Goal: Information Seeking & Learning: Learn about a topic

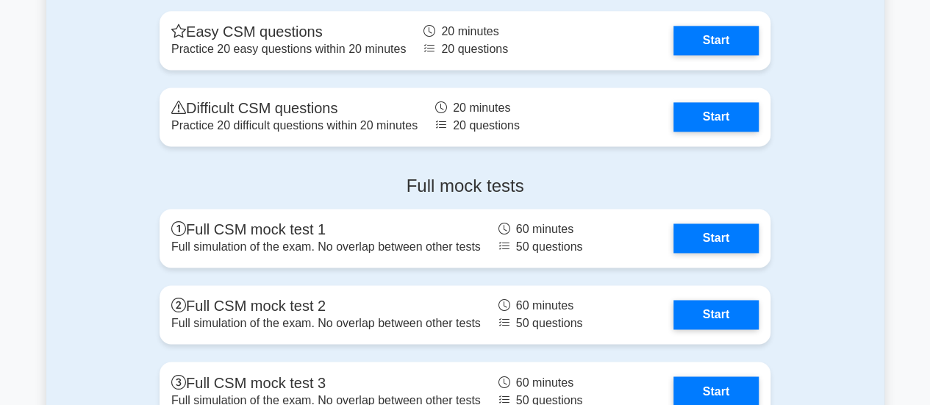
scroll to position [3795, 0]
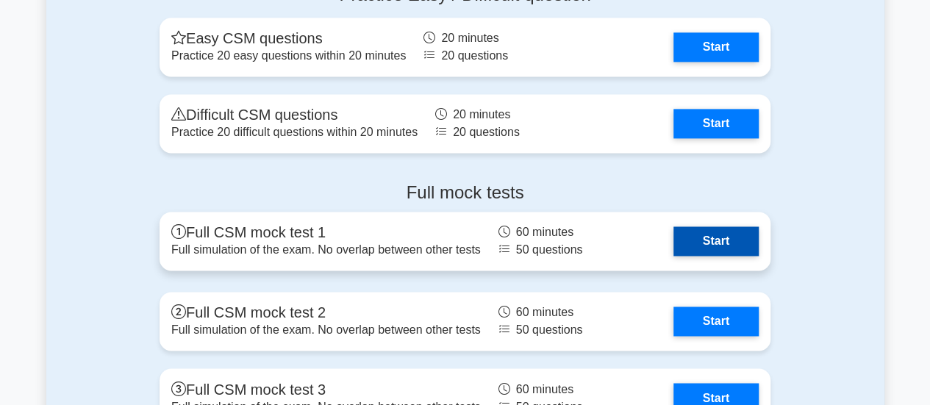
click at [716, 240] on link "Start" at bounding box center [715, 240] width 85 height 29
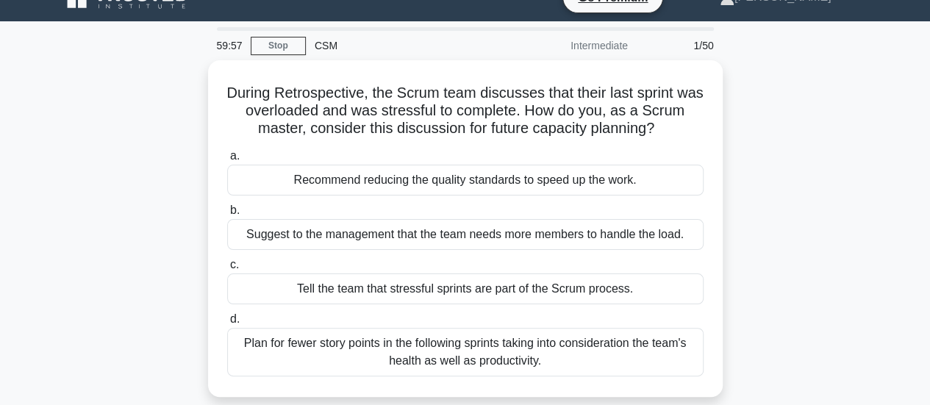
scroll to position [32, 0]
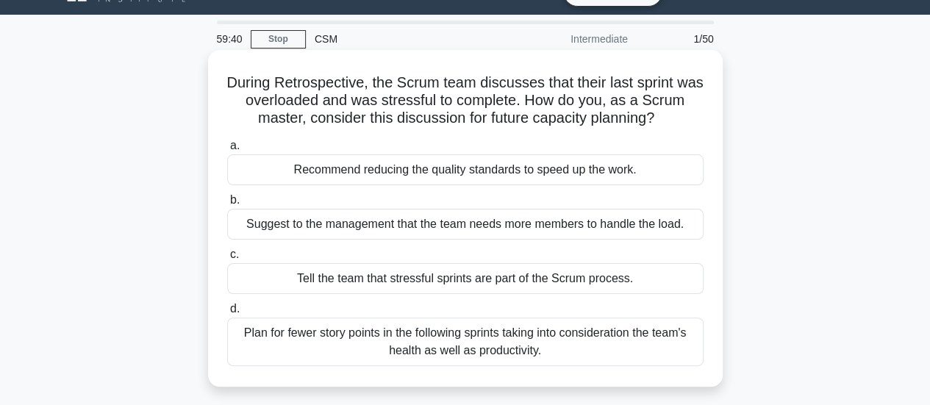
click at [491, 335] on div "Plan for fewer story points in the following sprints taking into consideration …" at bounding box center [465, 342] width 476 height 49
click at [227, 314] on input "d. Plan for fewer story points in the following sprints taking into considerati…" at bounding box center [227, 309] width 0 height 10
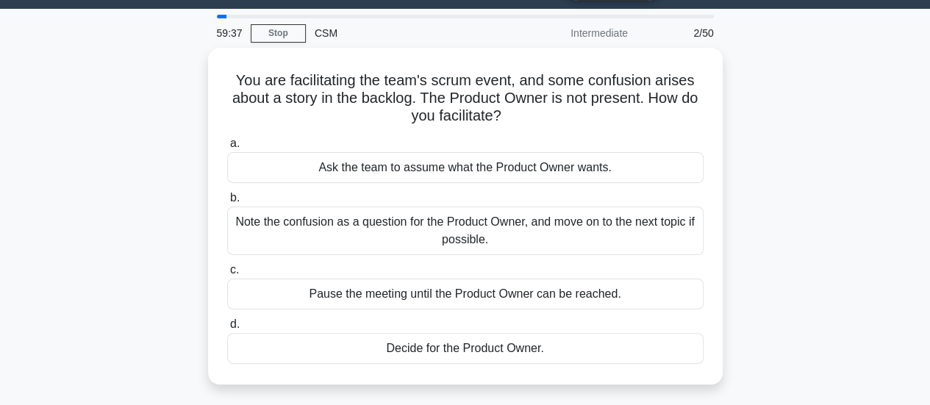
scroll to position [43, 0]
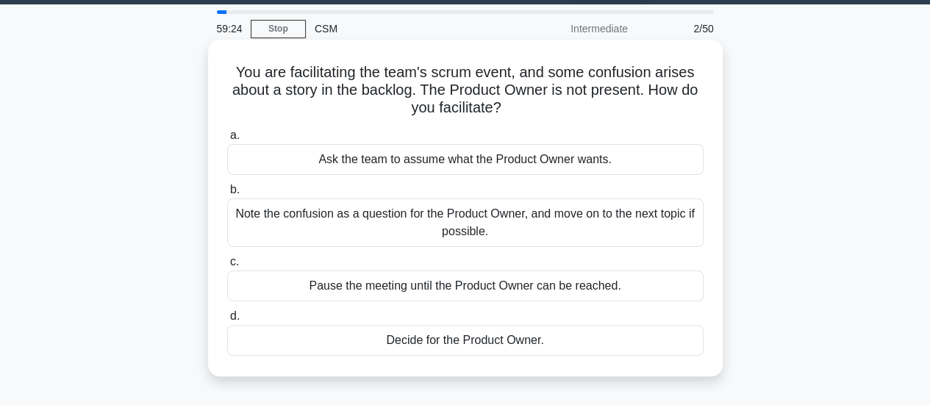
click at [532, 218] on div "Note the confusion as a question for the Product Owner, and move on to the next…" at bounding box center [465, 222] width 476 height 49
click at [227, 195] on input "b. Note the confusion as a question for the Product Owner, and move on to the n…" at bounding box center [227, 190] width 0 height 10
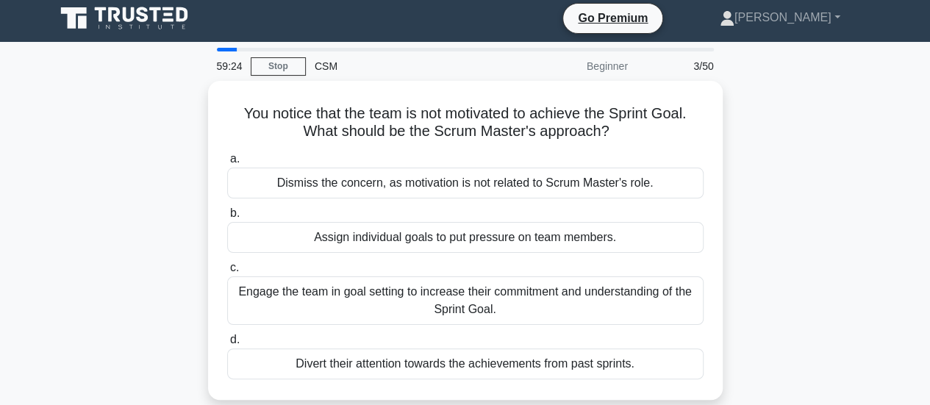
scroll to position [0, 0]
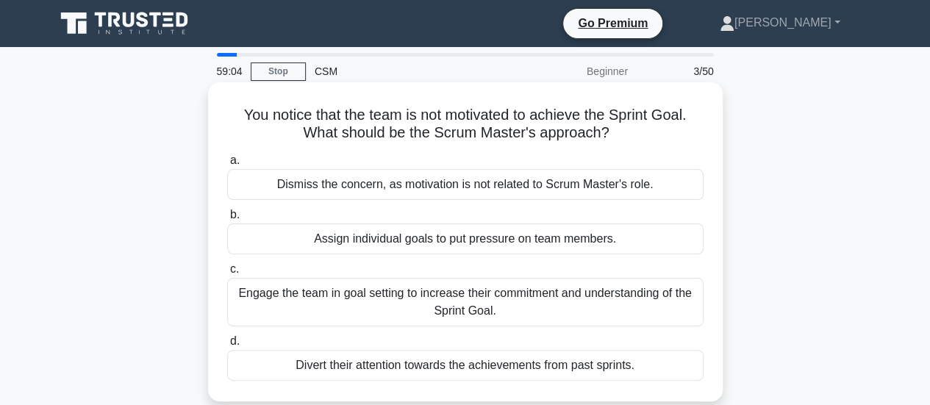
click at [429, 307] on div "Engage the team in goal setting to increase their commitment and understanding …" at bounding box center [465, 302] width 476 height 49
click at [227, 274] on input "c. Engage the team in goal setting to increase their commitment and understandi…" at bounding box center [227, 270] width 0 height 10
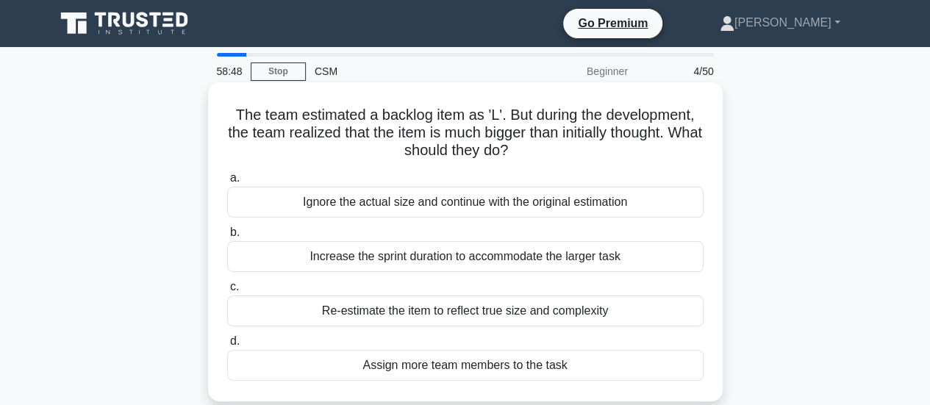
click at [517, 312] on div "Re-estimate the item to reflect true size and complexity" at bounding box center [465, 311] width 476 height 31
click at [227, 292] on input "c. Re-estimate the item to reflect true size and complexity" at bounding box center [227, 287] width 0 height 10
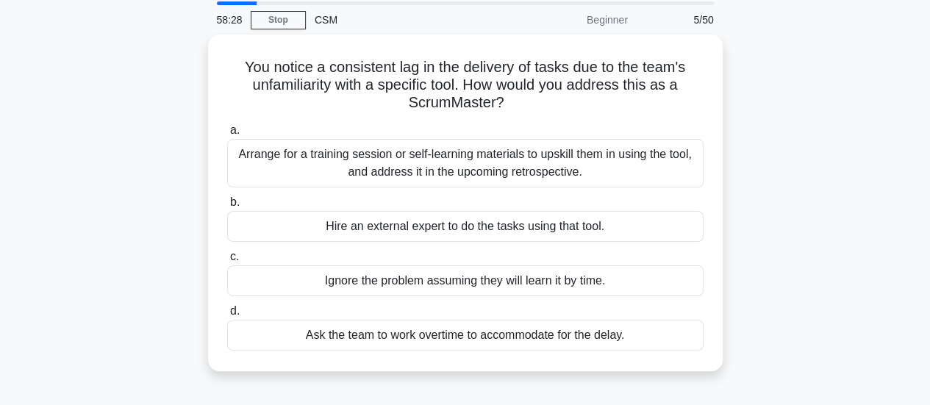
scroll to position [50, 0]
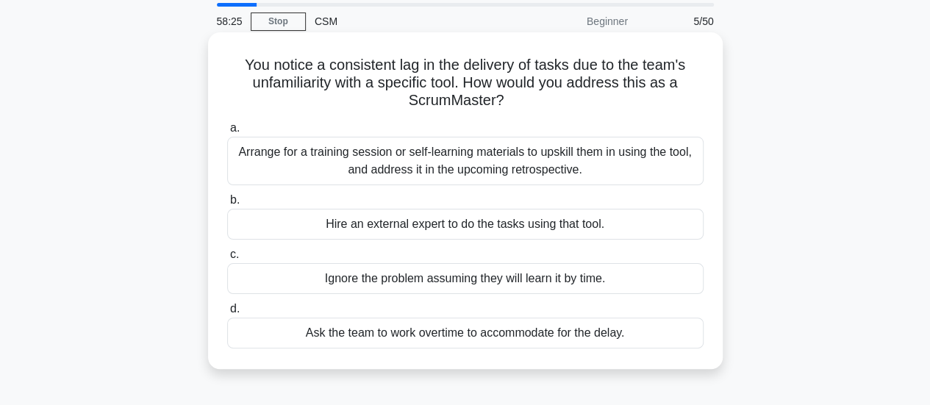
click at [465, 163] on div "Arrange for a training session or self-learning materials to upskill them in us…" at bounding box center [465, 161] width 476 height 49
click at [227, 133] on input "a. Arrange for a training session or self-learning materials to upskill them in…" at bounding box center [227, 129] width 0 height 10
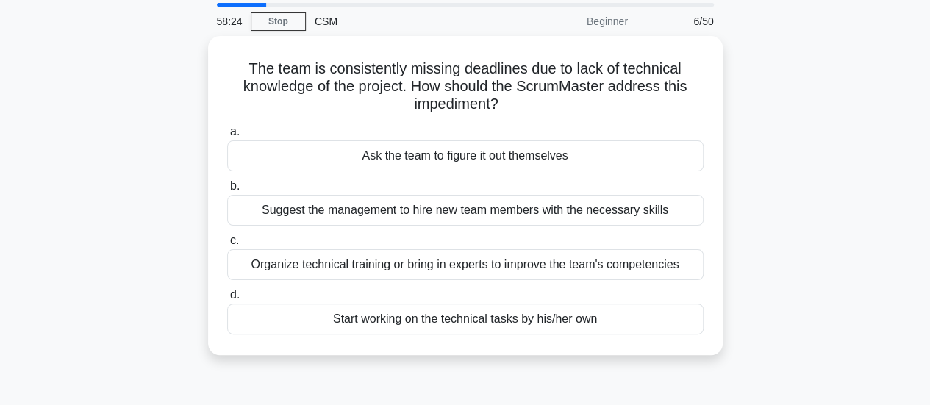
scroll to position [0, 0]
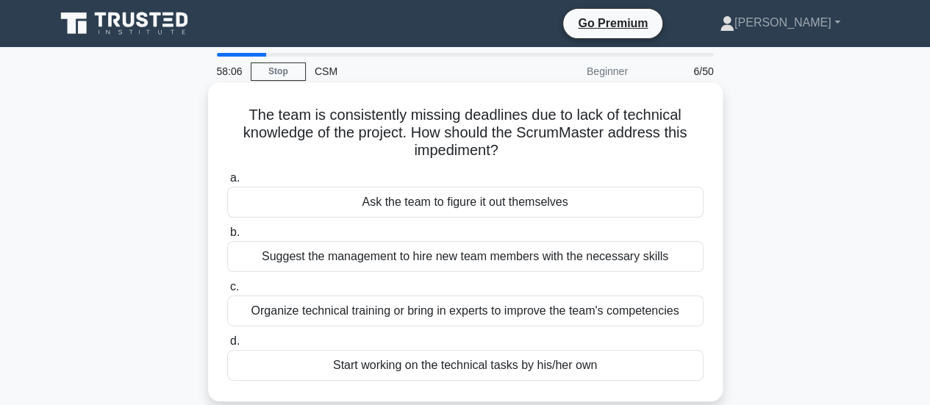
click at [508, 313] on div "Organize technical training or bring in experts to improve the team's competenc…" at bounding box center [465, 311] width 476 height 31
click at [227, 292] on input "c. Organize technical training or bring in experts to improve the team's compet…" at bounding box center [227, 287] width 0 height 10
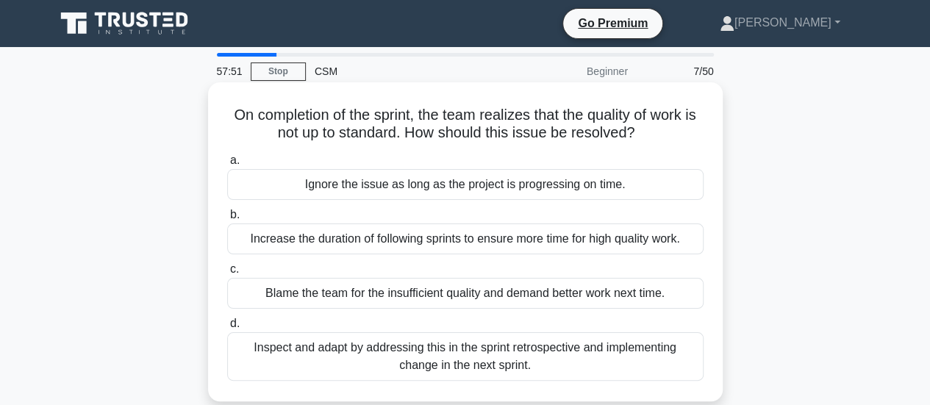
click at [448, 358] on div "Inspect and adapt by addressing this in the sprint retrospective and implementi…" at bounding box center [465, 356] width 476 height 49
click at [227, 329] on input "d. Inspect and adapt by addressing this in the sprint retrospective and impleme…" at bounding box center [227, 324] width 0 height 10
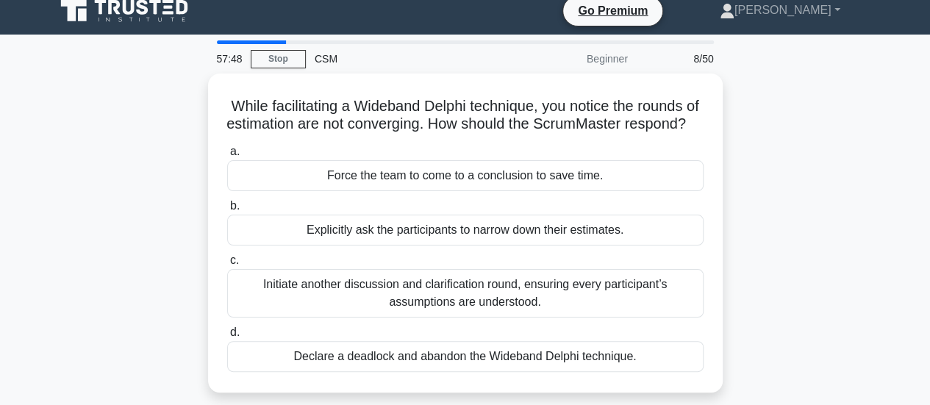
scroll to position [13, 0]
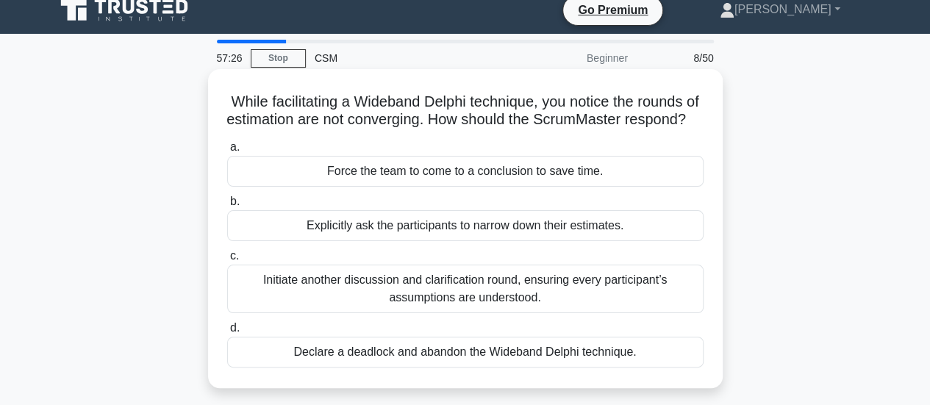
click at [548, 301] on div "Initiate another discussion and clarification round, ensuring every participant…" at bounding box center [465, 289] width 476 height 49
click at [227, 261] on input "c. Initiate another discussion and clarification round, ensuring every particip…" at bounding box center [227, 256] width 0 height 10
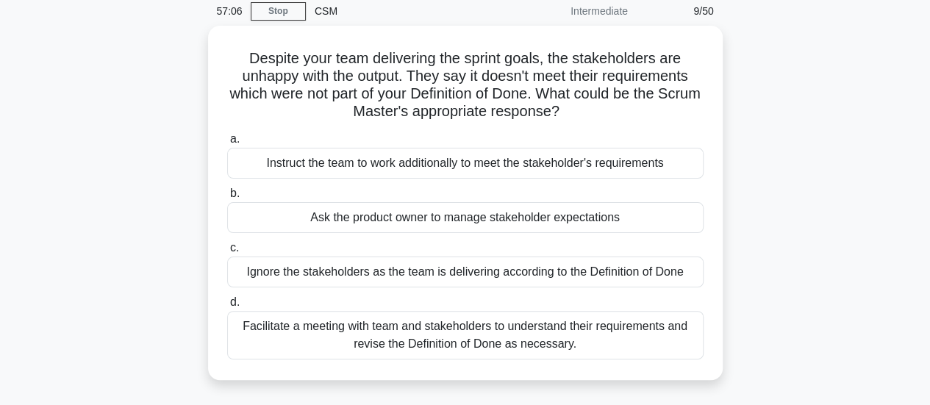
scroll to position [61, 0]
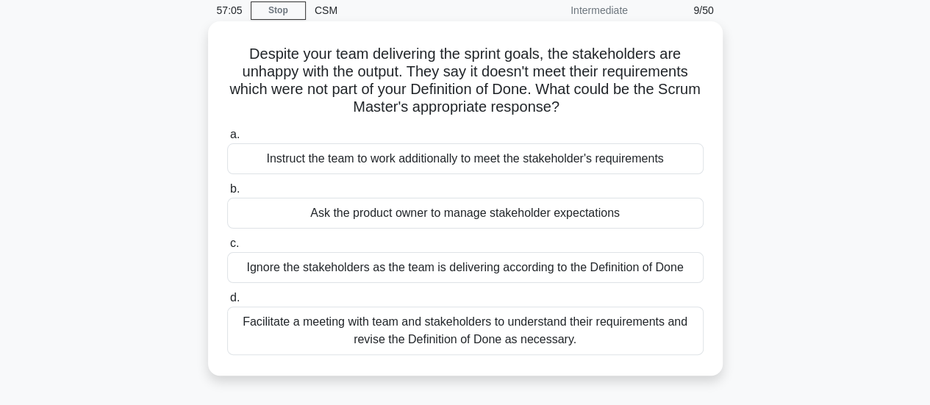
click at [531, 336] on div "Facilitate a meeting with team and stakeholders to understand their requirement…" at bounding box center [465, 331] width 476 height 49
click at [227, 303] on input "d. Facilitate a meeting with team and stakeholders to understand their requirem…" at bounding box center [227, 298] width 0 height 10
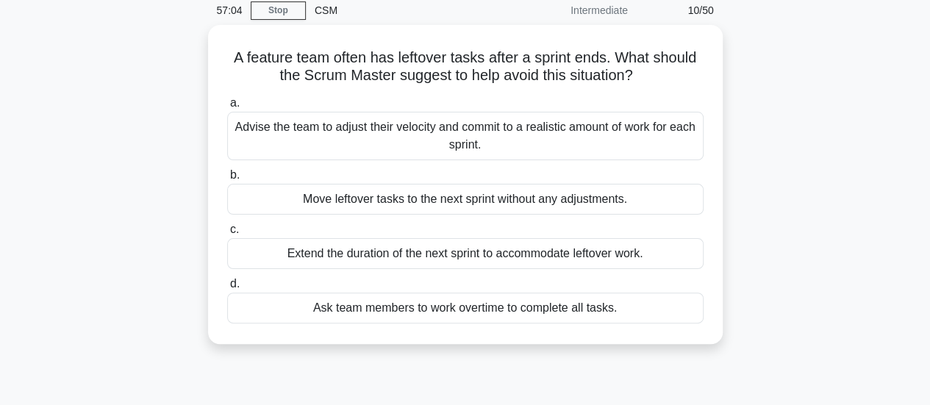
scroll to position [0, 0]
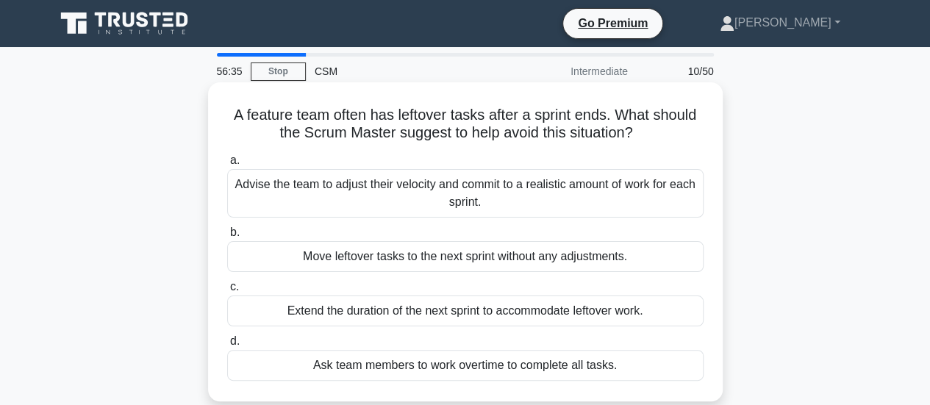
click at [473, 202] on div "Advise the team to adjust their velocity and commit to a realistic amount of wo…" at bounding box center [465, 193] width 476 height 49
click at [227, 165] on input "a. Advise the team to adjust their velocity and commit to a realistic amount of…" at bounding box center [227, 161] width 0 height 10
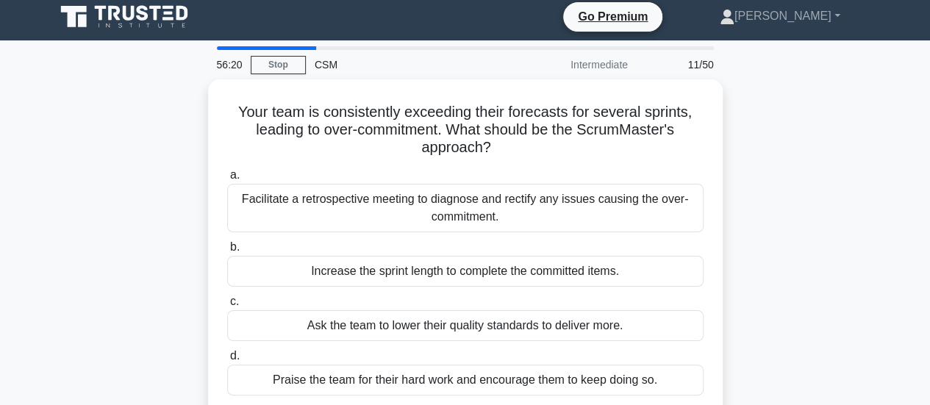
scroll to position [34, 0]
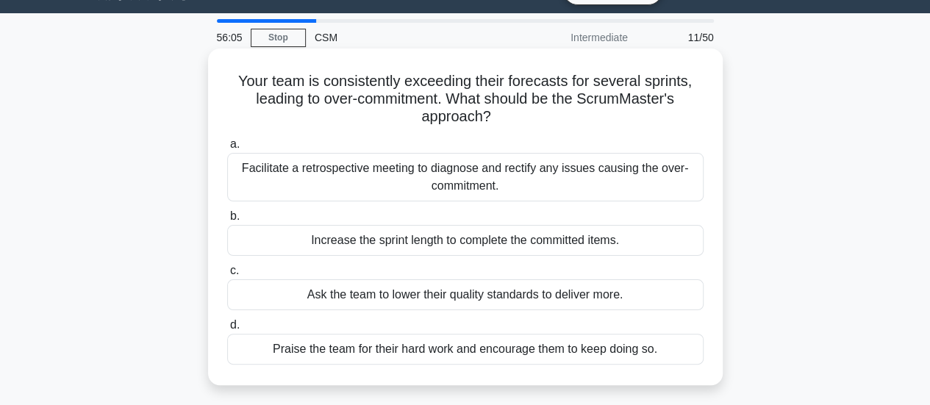
click at [526, 181] on div "Facilitate a retrospective meeting to diagnose and rectify any issues causing t…" at bounding box center [465, 177] width 476 height 49
click at [227, 149] on input "a. Facilitate a retrospective meeting to diagnose and rectify any issues causin…" at bounding box center [227, 145] width 0 height 10
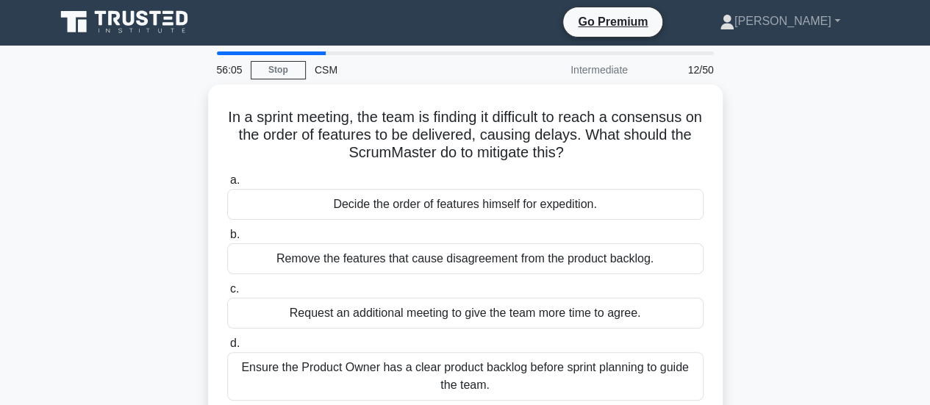
scroll to position [0, 0]
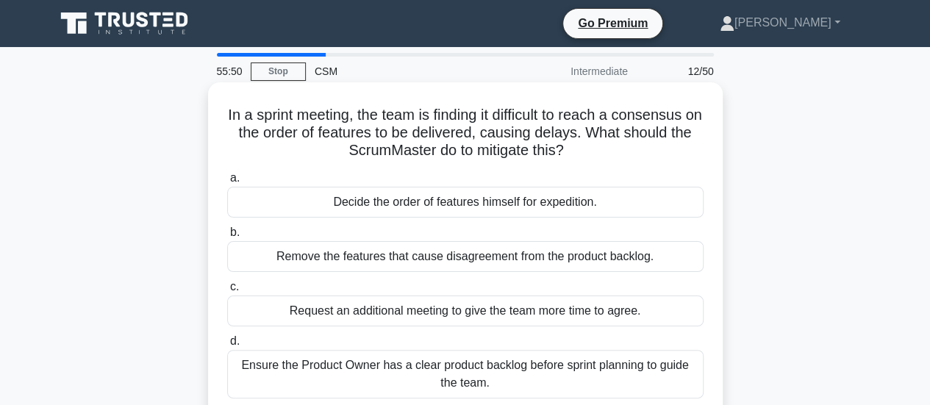
click at [512, 377] on div "Ensure the Product Owner has a clear product backlog before sprint planning to …" at bounding box center [465, 374] width 476 height 49
click at [227, 346] on input "d. Ensure the Product Owner has a clear product backlog before sprint planning …" at bounding box center [227, 342] width 0 height 10
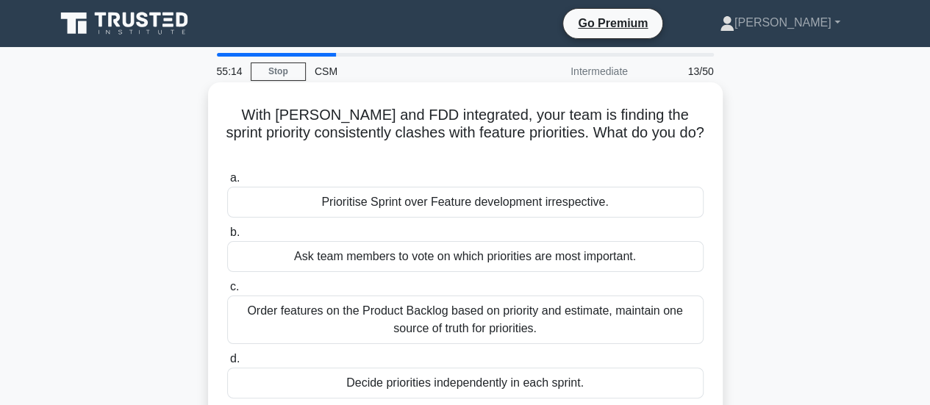
click at [431, 373] on div "Decide priorities independently in each sprint." at bounding box center [465, 383] width 476 height 31
click at [227, 364] on input "d. Decide priorities independently in each sprint." at bounding box center [227, 359] width 0 height 10
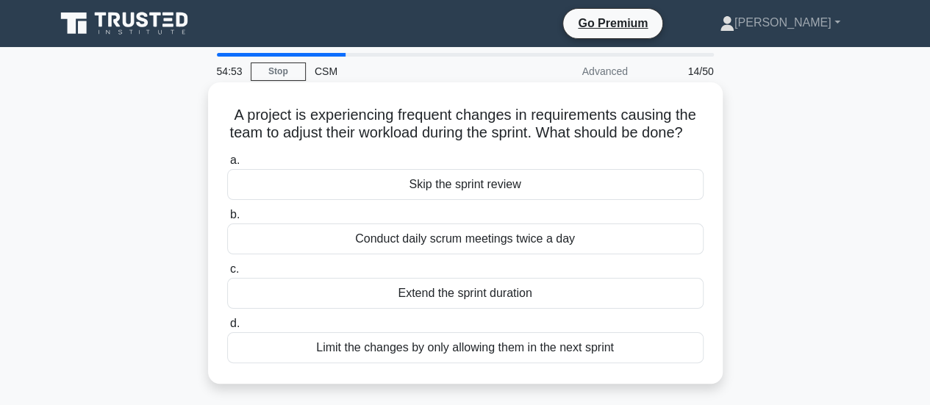
click at [468, 363] on div "Limit the changes by only allowing them in the next sprint" at bounding box center [465, 347] width 476 height 31
click at [227, 329] on input "d. Limit the changes by only allowing them in the next sprint" at bounding box center [227, 324] width 0 height 10
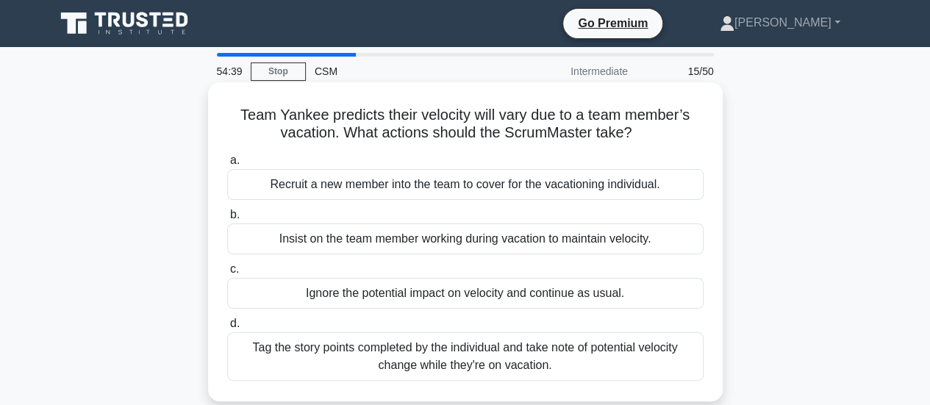
click at [465, 357] on div "Tag the story points completed by the individual and take note of potential vel…" at bounding box center [465, 356] width 476 height 49
click at [227, 329] on input "d. Tag the story points completed by the individual and take note of potential …" at bounding box center [227, 324] width 0 height 10
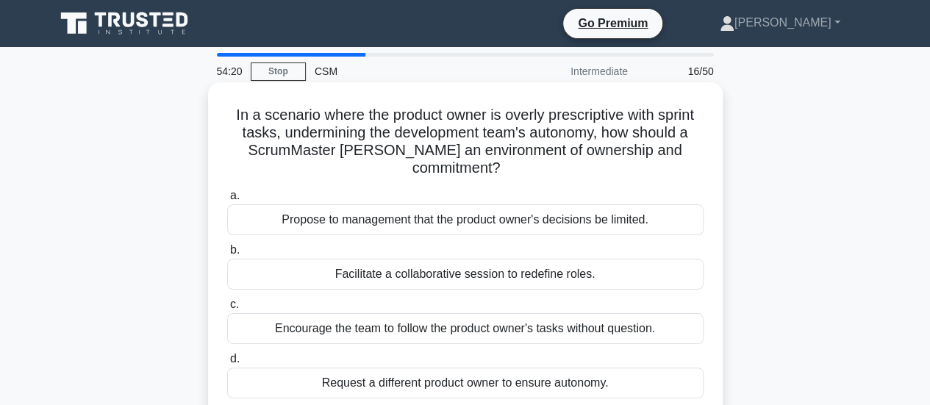
click at [557, 260] on div "Facilitate a collaborative session to redefine roles." at bounding box center [465, 274] width 476 height 31
click at [227, 255] on input "b. Facilitate a collaborative session to redefine roles." at bounding box center [227, 251] width 0 height 10
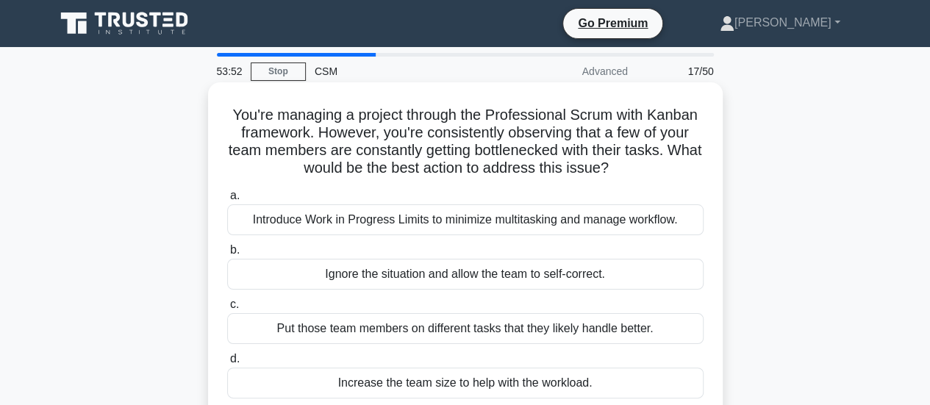
click at [579, 217] on div "Introduce Work in Progress Limits to minimize multitasking and manage workflow." at bounding box center [465, 219] width 476 height 31
click at [227, 201] on input "a. Introduce Work in Progress Limits to minimize multitasking and manage workfl…" at bounding box center [227, 196] width 0 height 10
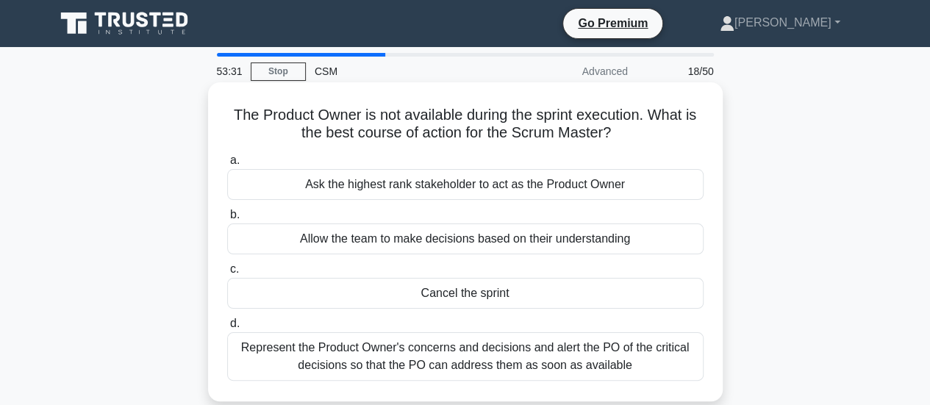
click at [485, 248] on div "Allow the team to make decisions based on their understanding" at bounding box center [465, 238] width 476 height 31
click at [227, 220] on input "b. Allow the team to make decisions based on their understanding" at bounding box center [227, 215] width 0 height 10
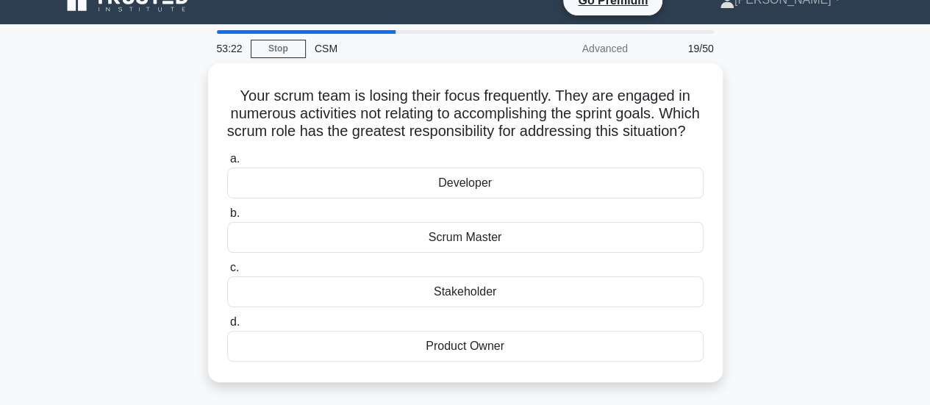
scroll to position [38, 0]
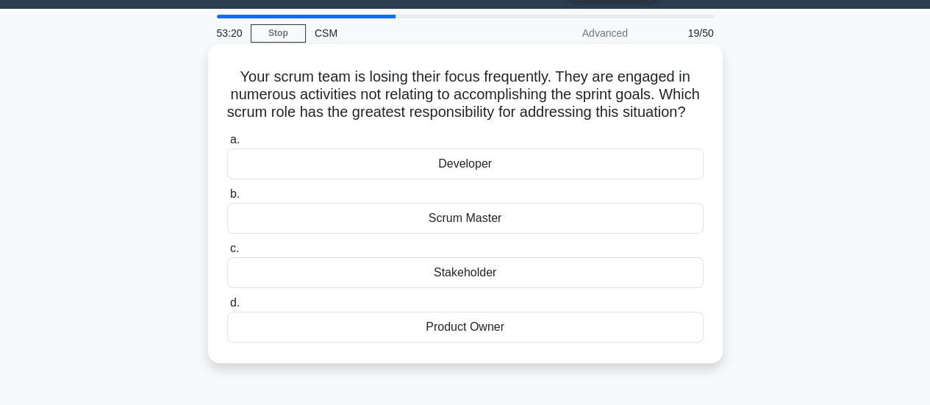
click at [469, 179] on div "Developer" at bounding box center [465, 164] width 476 height 31
click at [227, 145] on input "a. Developer" at bounding box center [227, 140] width 0 height 10
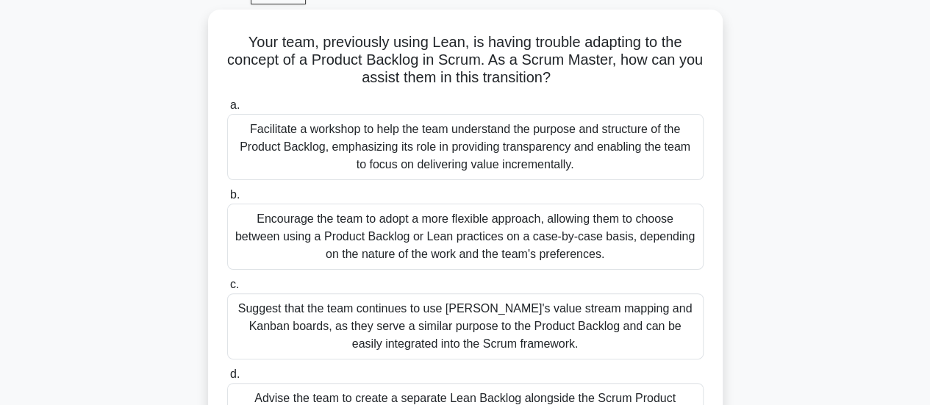
scroll to position [53, 0]
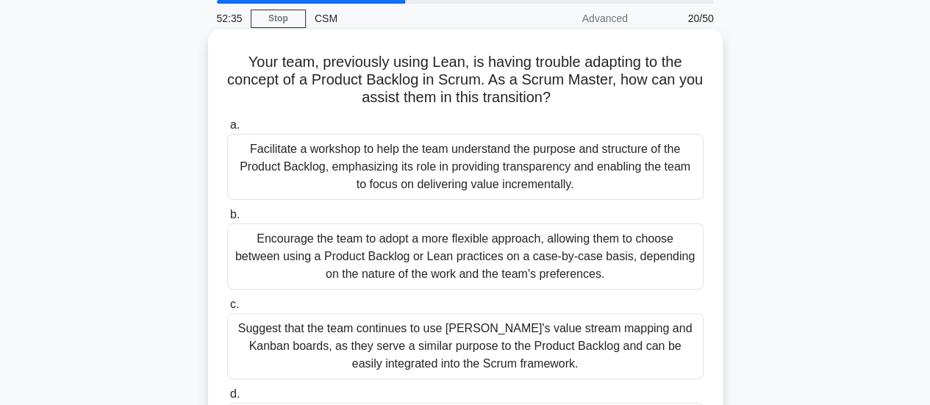
click at [425, 165] on div "Facilitate a workshop to help the team understand the purpose and structure of …" at bounding box center [465, 167] width 476 height 66
click at [227, 130] on input "a. Facilitate a workshop to help the team understand the purpose and structure …" at bounding box center [227, 126] width 0 height 10
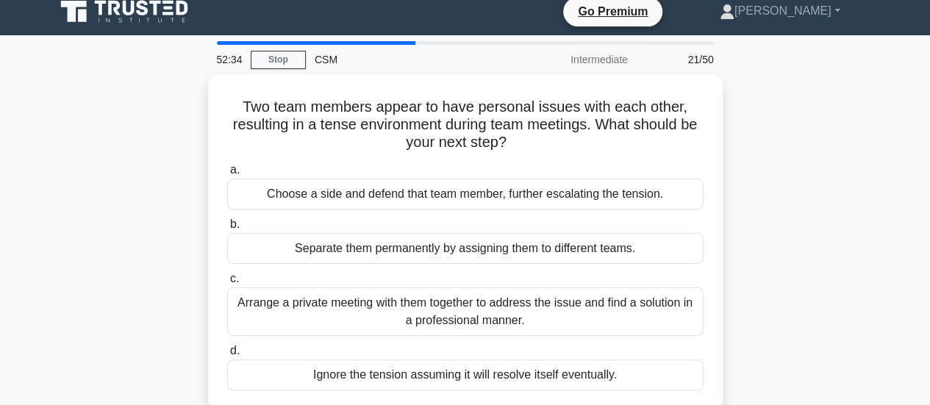
scroll to position [0, 0]
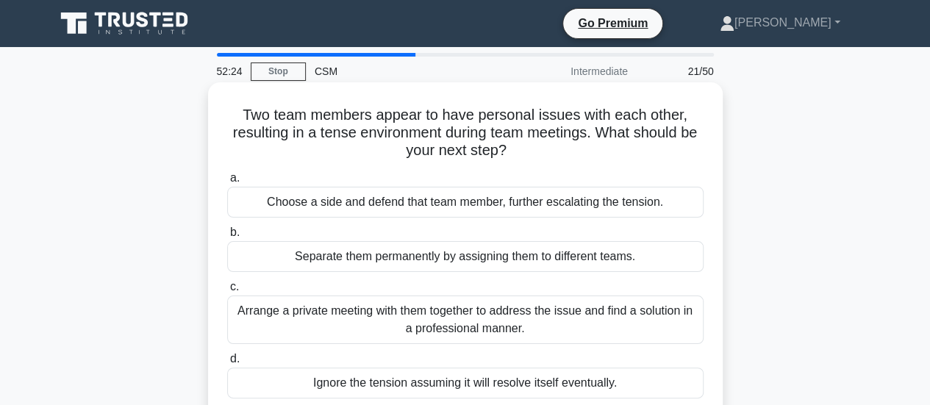
click at [456, 325] on div "Arrange a private meeting with them together to address the issue and find a so…" at bounding box center [465, 320] width 476 height 49
click at [227, 292] on input "c. Arrange a private meeting with them together to address the issue and find a…" at bounding box center [227, 287] width 0 height 10
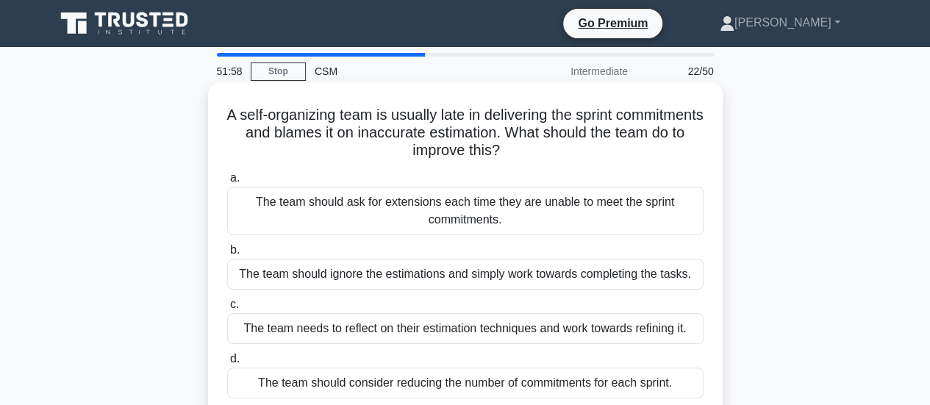
click at [587, 382] on div "The team should consider reducing the number of commitments for each sprint." at bounding box center [465, 383] width 476 height 31
click at [227, 364] on input "d. The team should consider reducing the number of commitments for each sprint." at bounding box center [227, 359] width 0 height 10
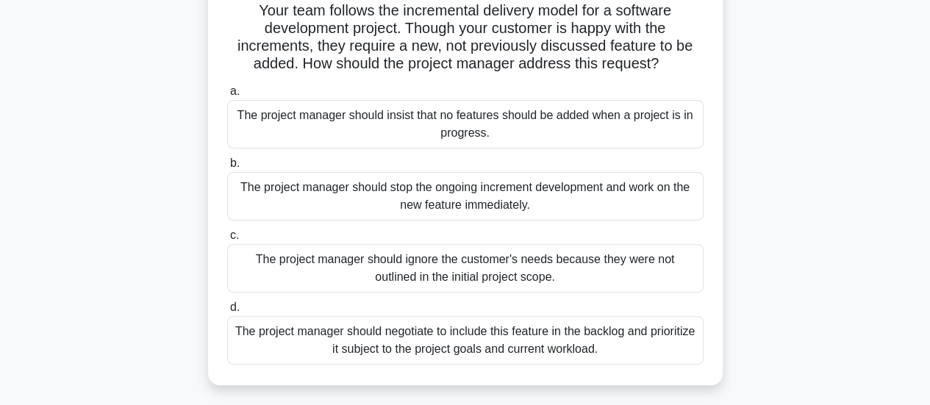
scroll to position [110, 0]
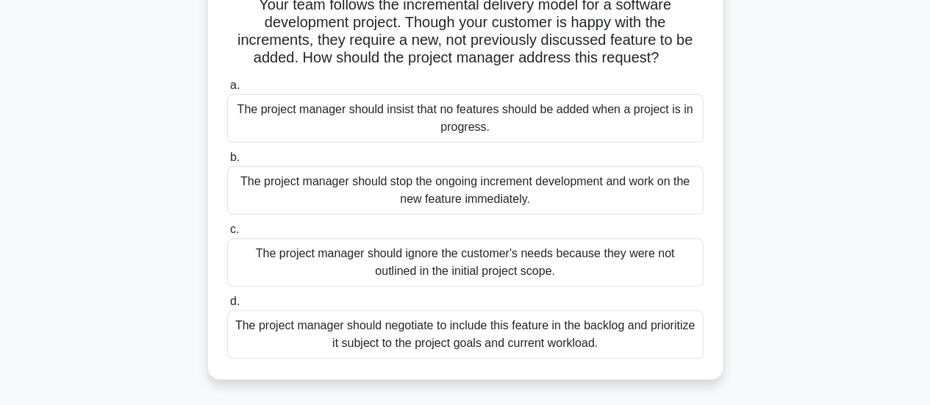
click at [525, 332] on div "The project manager should negotiate to include this feature in the backlog and…" at bounding box center [465, 334] width 476 height 49
click at [227, 307] on input "d. The project manager should negotiate to include this feature in the backlog …" at bounding box center [227, 302] width 0 height 10
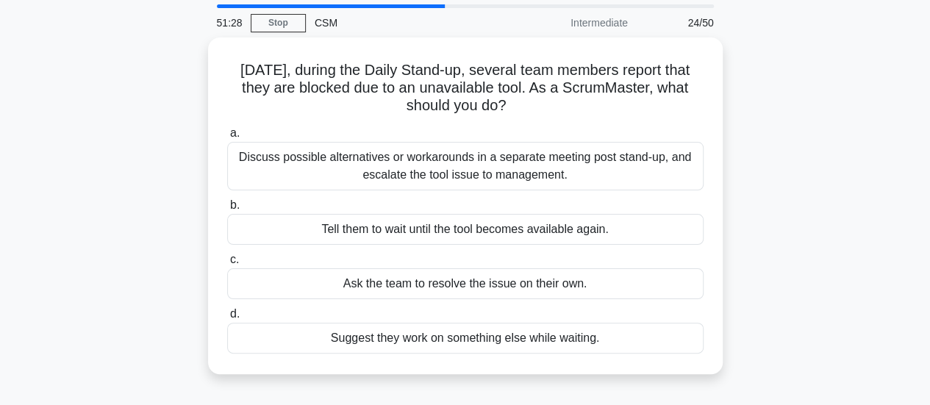
scroll to position [50, 0]
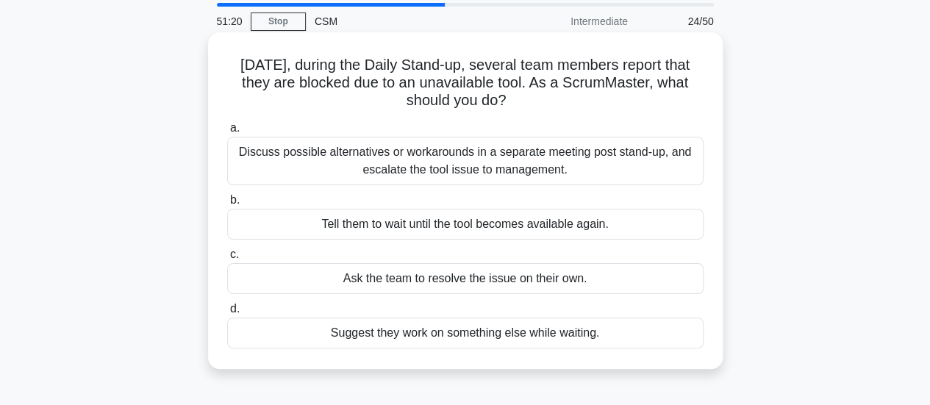
click at [458, 160] on div "Discuss possible alternatives or workarounds in a separate meeting post stand-u…" at bounding box center [465, 161] width 476 height 49
click at [227, 133] on input "a. Discuss possible alternatives or workarounds in a separate meeting post stan…" at bounding box center [227, 129] width 0 height 10
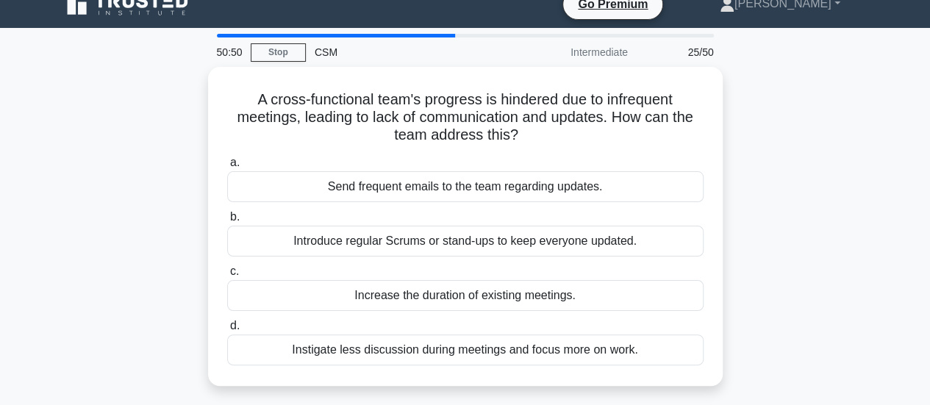
scroll to position [22, 0]
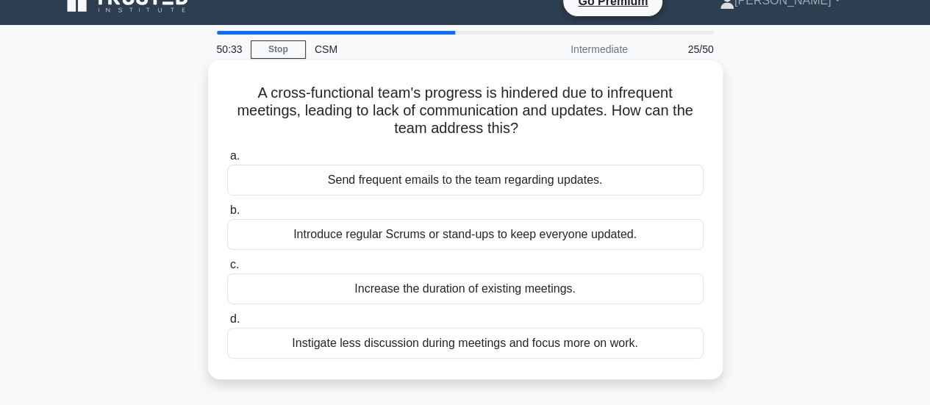
click at [590, 241] on div "Introduce regular Scrums or stand-ups to keep everyone updated." at bounding box center [465, 234] width 476 height 31
click at [227, 215] on input "b. Introduce regular Scrums or stand-ups to keep everyone updated." at bounding box center [227, 211] width 0 height 10
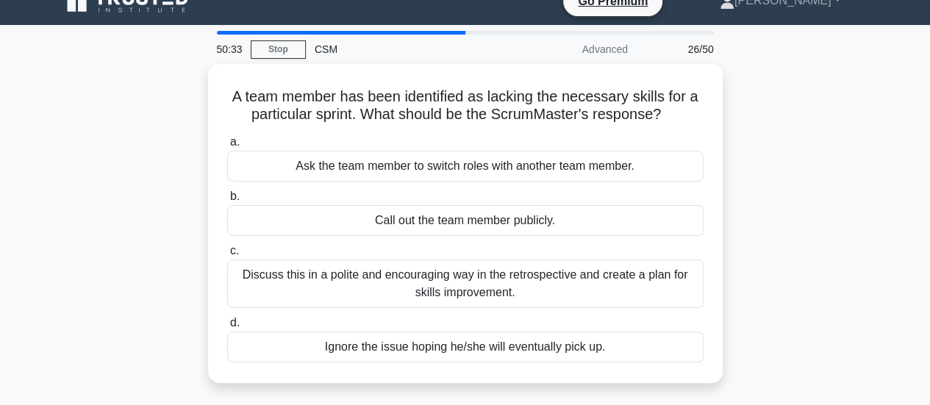
scroll to position [0, 0]
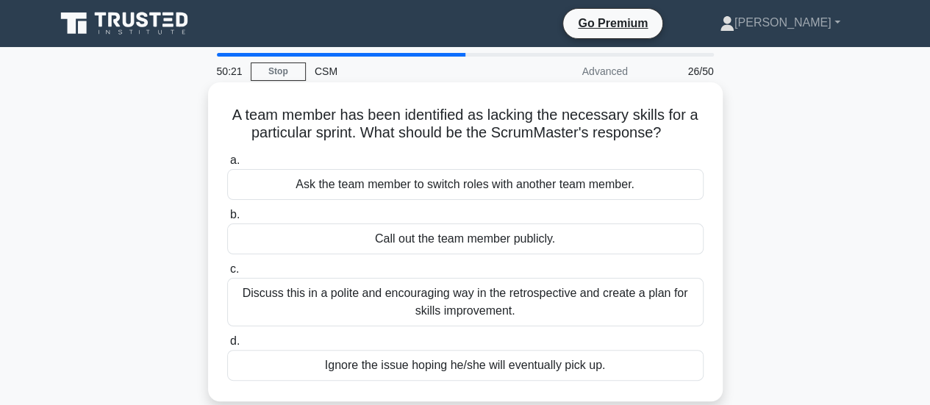
click at [498, 185] on div "Ask the team member to switch roles with another team member." at bounding box center [465, 184] width 476 height 31
click at [227, 165] on input "a. Ask the team member to switch roles with another team member." at bounding box center [227, 161] width 0 height 10
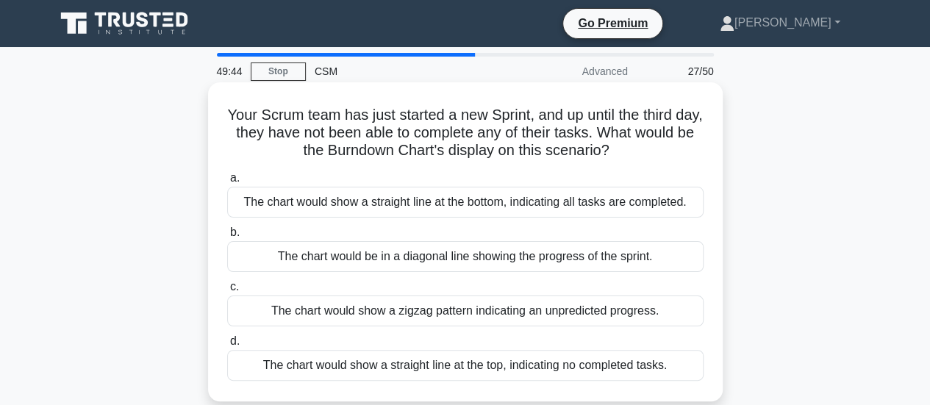
click at [594, 365] on div "The chart would show a straight line at the top, indicating no completed tasks." at bounding box center [465, 365] width 476 height 31
click at [227, 346] on input "d. The chart would show a straight line at the top, indicating no completed tas…" at bounding box center [227, 342] width 0 height 10
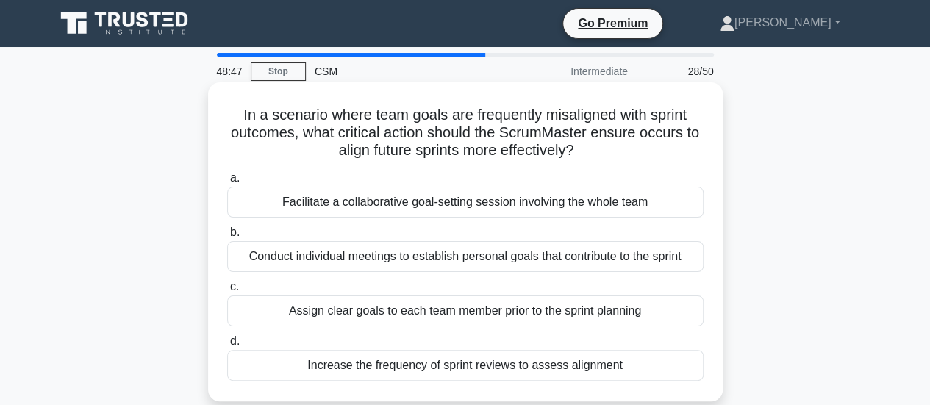
click at [425, 199] on div "Facilitate a collaborative goal-setting session involving the whole team" at bounding box center [465, 202] width 476 height 31
click at [227, 183] on input "a. Facilitate a collaborative goal-setting session involving the whole team" at bounding box center [227, 179] width 0 height 10
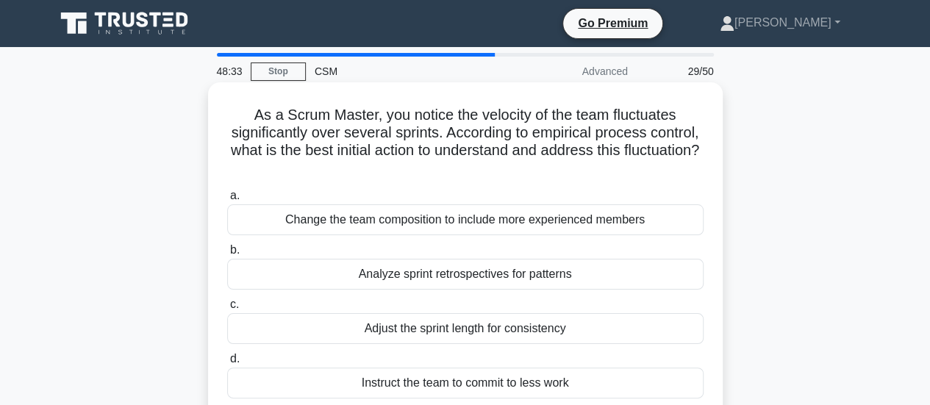
click at [461, 279] on div "Analyze sprint retrospectives for patterns" at bounding box center [465, 274] width 476 height 31
click at [227, 255] on input "b. Analyze sprint retrospectives for patterns" at bounding box center [227, 251] width 0 height 10
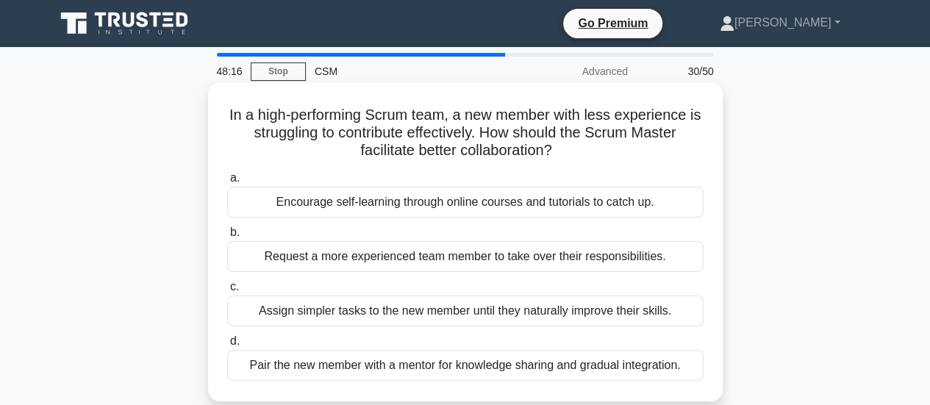
click at [503, 312] on div "Assign simpler tasks to the new member until they naturally improve their skill…" at bounding box center [465, 311] width 476 height 31
click at [227, 292] on input "c. Assign simpler tasks to the new member until they naturally improve their sk…" at bounding box center [227, 287] width 0 height 10
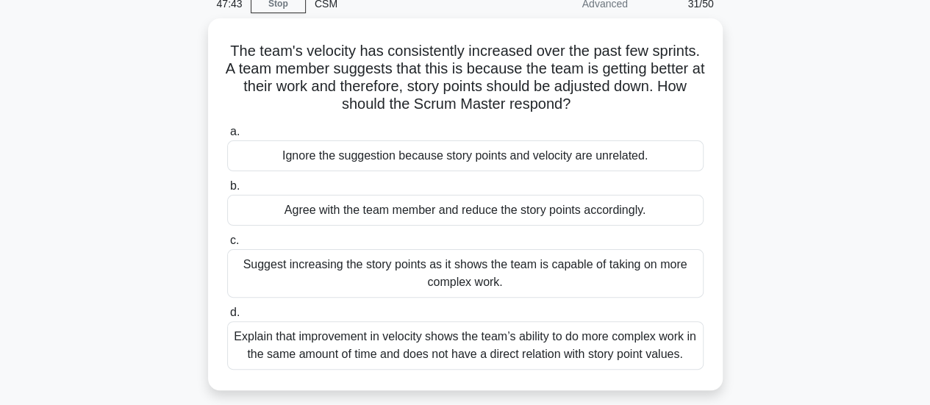
scroll to position [79, 0]
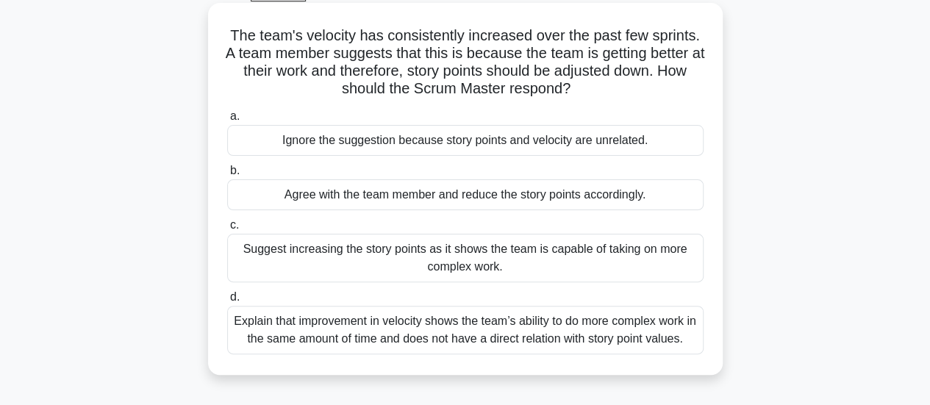
click at [584, 336] on div "Explain that improvement in velocity shows the team’s ability to do more comple…" at bounding box center [465, 330] width 476 height 49
click at [227, 302] on input "d. Explain that improvement in velocity shows the team’s ability to do more com…" at bounding box center [227, 298] width 0 height 10
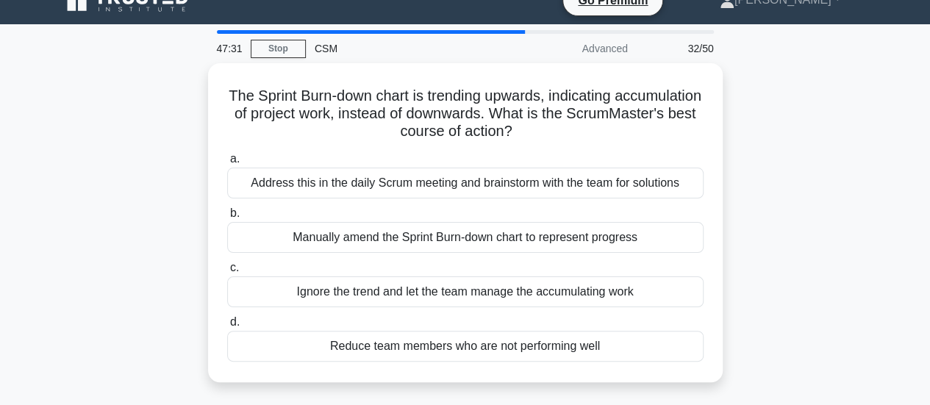
scroll to position [0, 0]
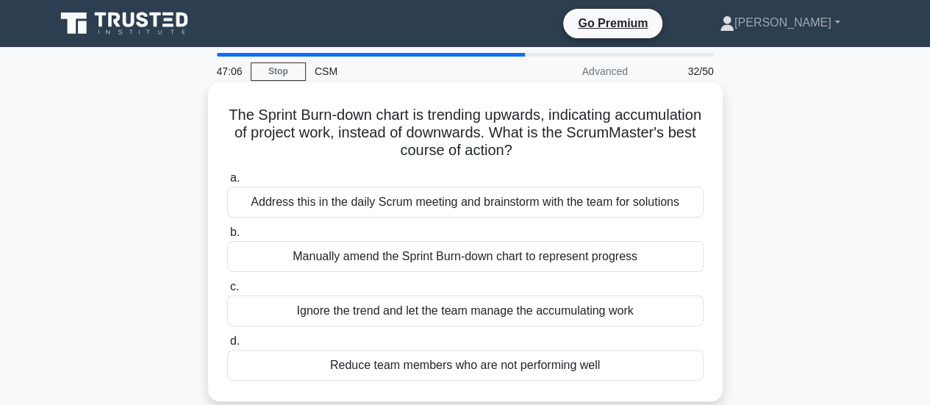
click at [398, 198] on div "Address this in the daily Scrum meeting and brainstorm with the team for soluti…" at bounding box center [465, 202] width 476 height 31
click at [227, 183] on input "a. Address this in the daily Scrum meeting and brainstorm with the team for sol…" at bounding box center [227, 179] width 0 height 10
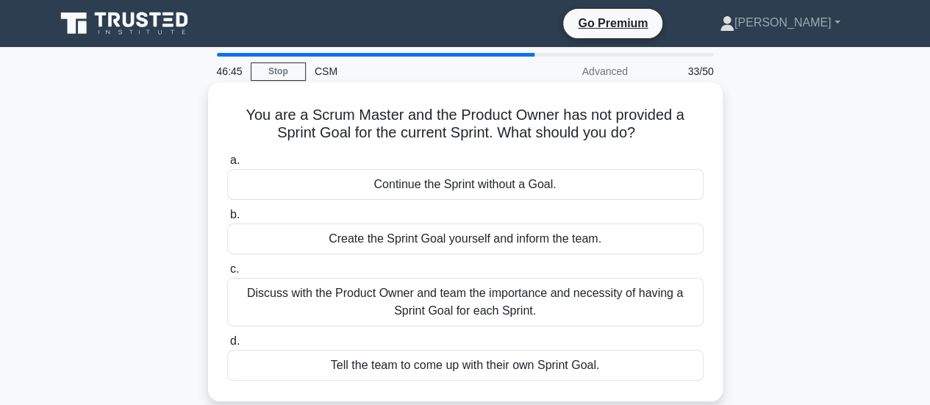
click at [475, 305] on div "Discuss with the Product Owner and team the importance and necessity of having …" at bounding box center [465, 302] width 476 height 49
click at [227, 274] on input "c. Discuss with the Product Owner and team the importance and necessity of havi…" at bounding box center [227, 270] width 0 height 10
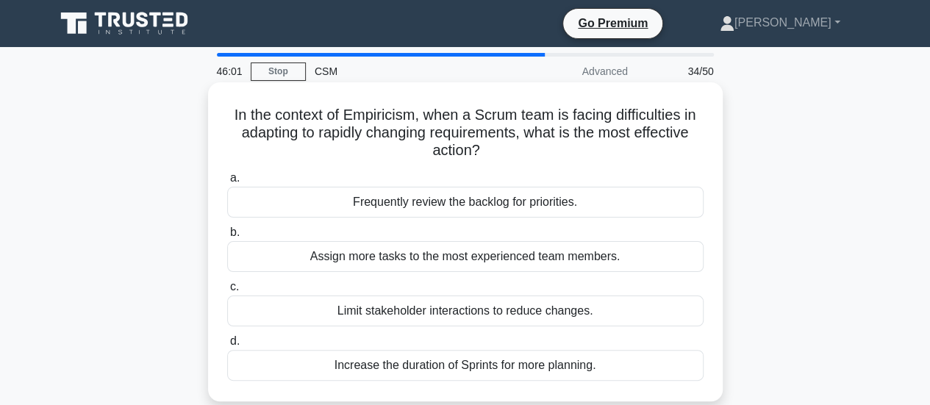
click at [496, 259] on div "Assign more tasks to the most experienced team members." at bounding box center [465, 256] width 476 height 31
click at [227, 237] on input "b. Assign more tasks to the most experienced team members." at bounding box center [227, 233] width 0 height 10
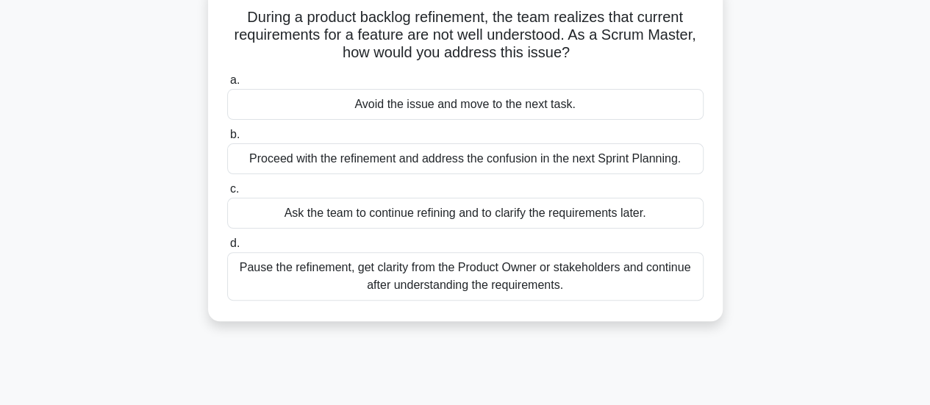
scroll to position [101, 0]
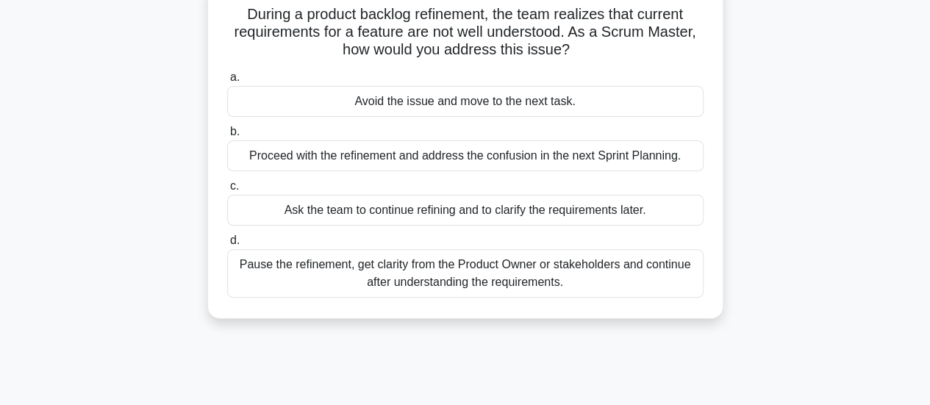
click at [369, 203] on div "Ask the team to continue refining and to clarify the requirements later." at bounding box center [465, 210] width 476 height 31
click at [227, 191] on input "c. Ask the team to continue refining and to clarify the requirements later." at bounding box center [227, 187] width 0 height 10
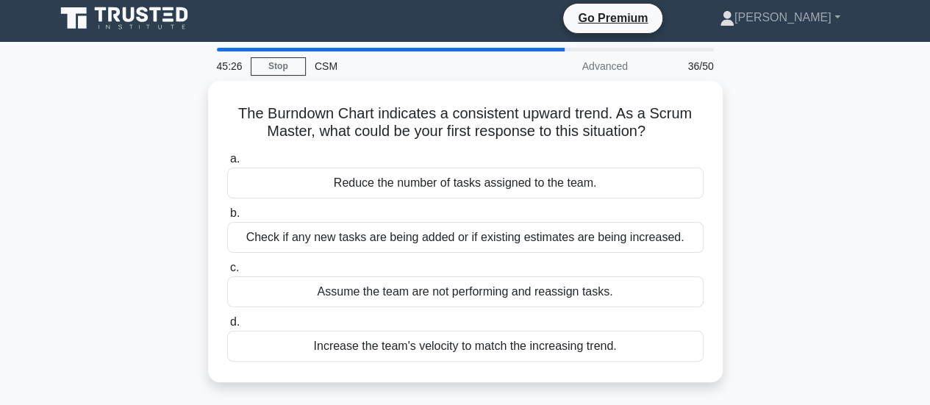
scroll to position [0, 0]
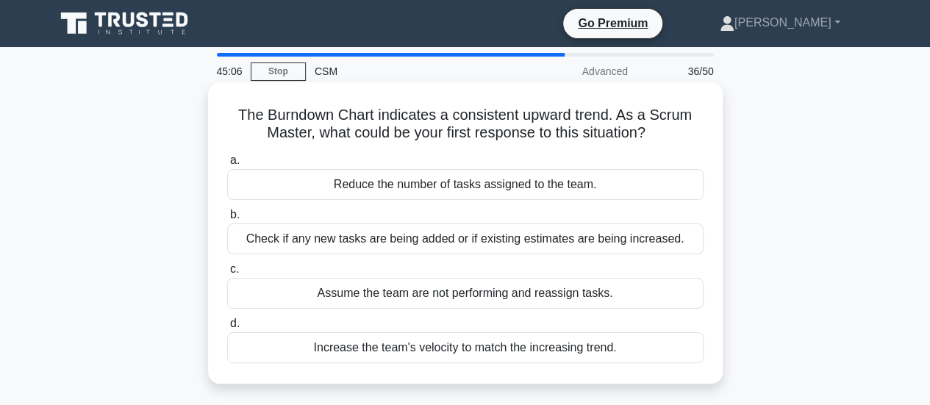
click at [366, 190] on div "Reduce the number of tasks assigned to the team." at bounding box center [465, 184] width 476 height 31
click at [227, 165] on input "a. Reduce the number of tasks assigned to the team." at bounding box center [227, 161] width 0 height 10
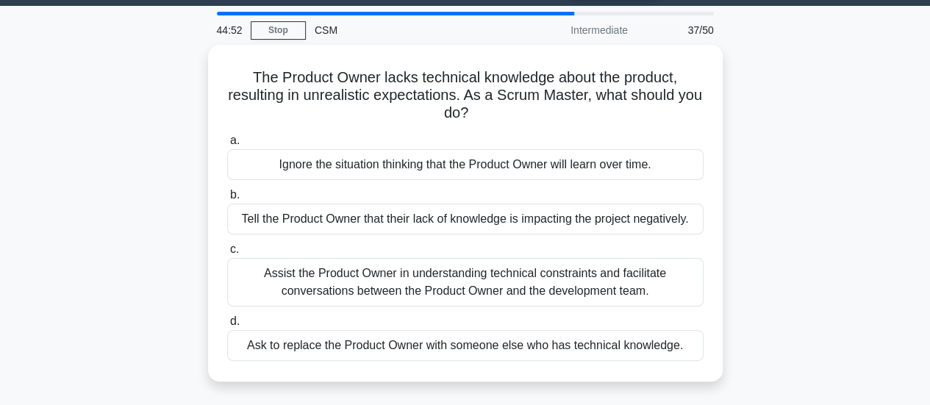
scroll to position [47, 0]
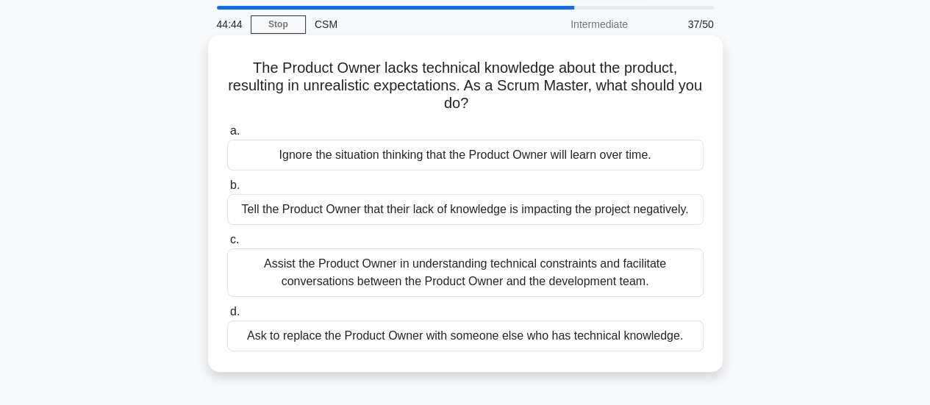
click at [519, 271] on div "Assist the Product Owner in understanding technical constraints and facilitate …" at bounding box center [465, 272] width 476 height 49
click at [227, 245] on input "c. Assist the Product Owner in understanding technical constraints and facilita…" at bounding box center [227, 240] width 0 height 10
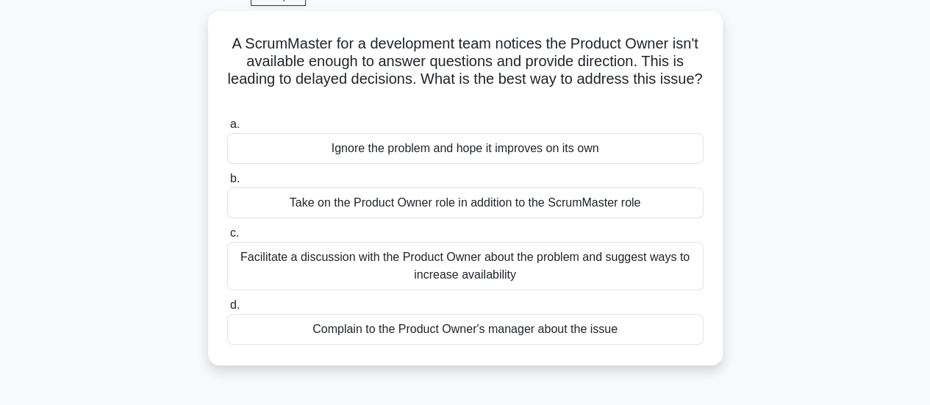
scroll to position [87, 0]
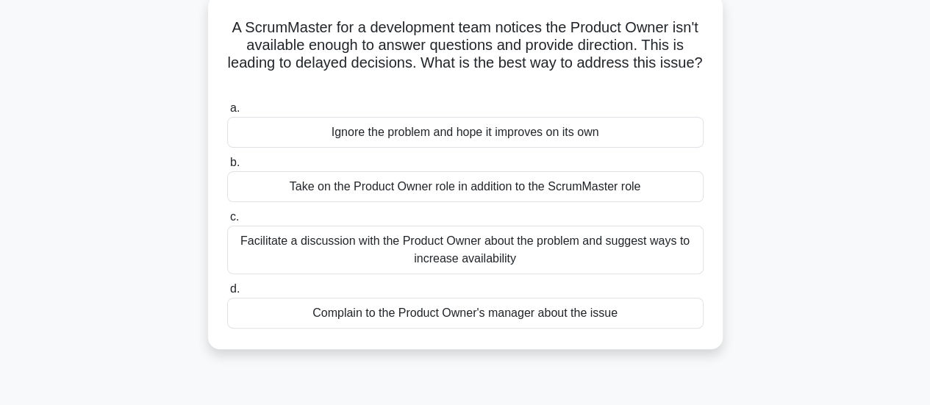
click at [492, 254] on div "Facilitate a discussion with the Product Owner about the problem and suggest wa…" at bounding box center [465, 250] width 476 height 49
click at [227, 222] on input "c. Facilitate a discussion with the Product Owner about the problem and suggest…" at bounding box center [227, 217] width 0 height 10
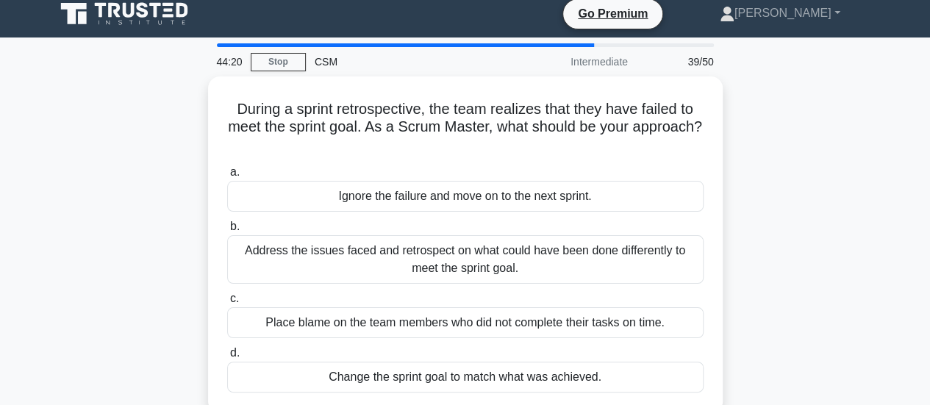
scroll to position [12, 0]
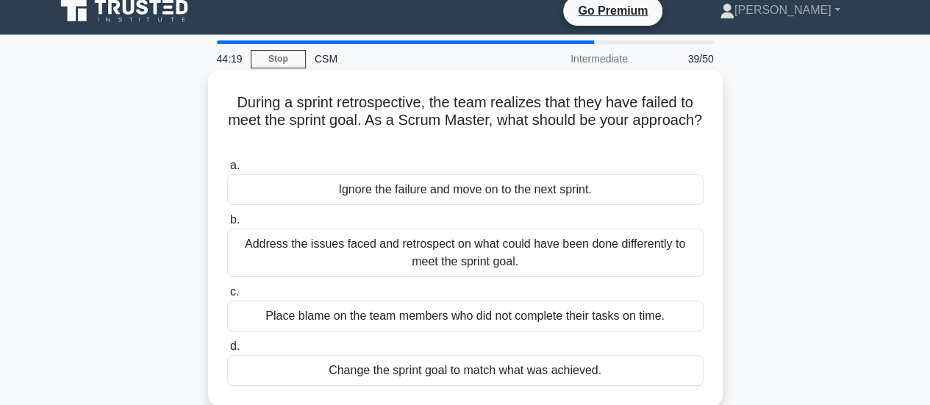
click at [545, 248] on div "Address the issues faced and retrospect on what could have been done differentl…" at bounding box center [465, 253] width 476 height 49
click at [227, 225] on input "b. Address the issues faced and retrospect on what could have been done differe…" at bounding box center [227, 220] width 0 height 10
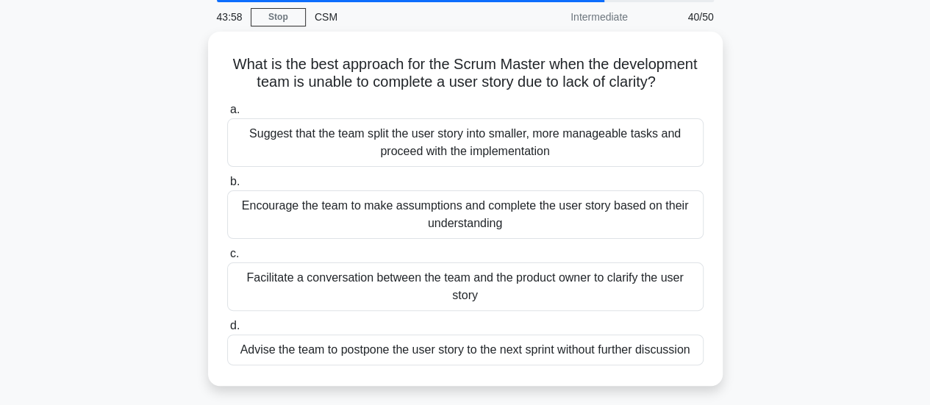
scroll to position [54, 0]
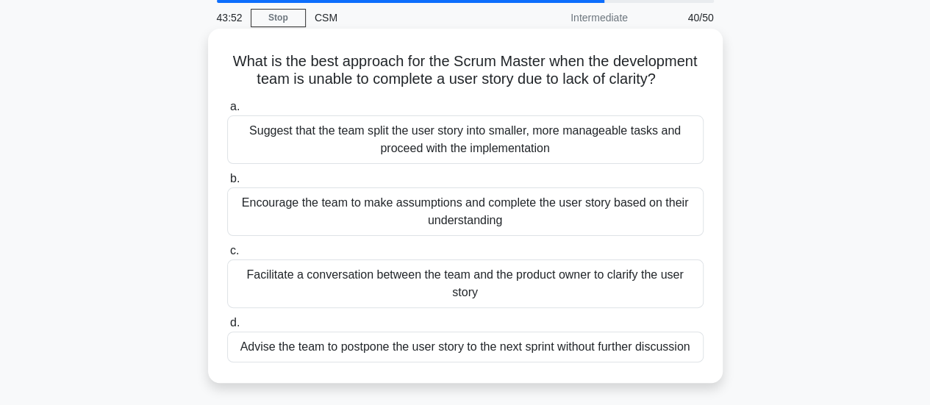
click at [526, 271] on div "Facilitate a conversation between the team and the product owner to clarify the…" at bounding box center [465, 284] width 476 height 49
click at [227, 256] on input "c. Facilitate a conversation between the team and the product owner to clarify …" at bounding box center [227, 251] width 0 height 10
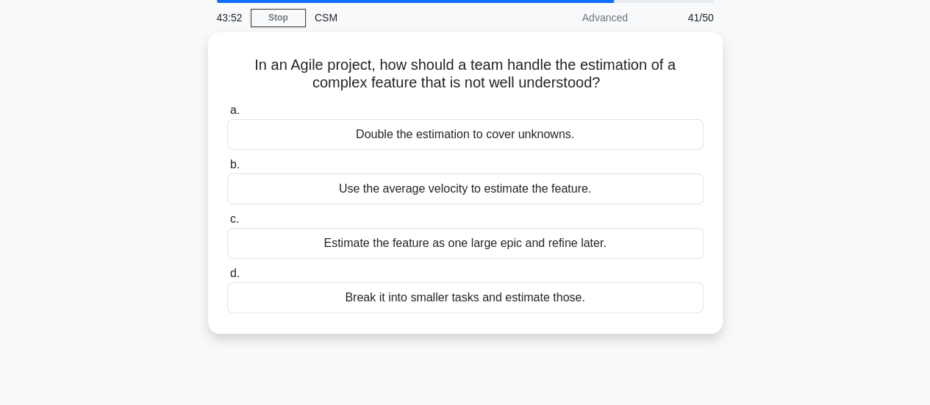
scroll to position [0, 0]
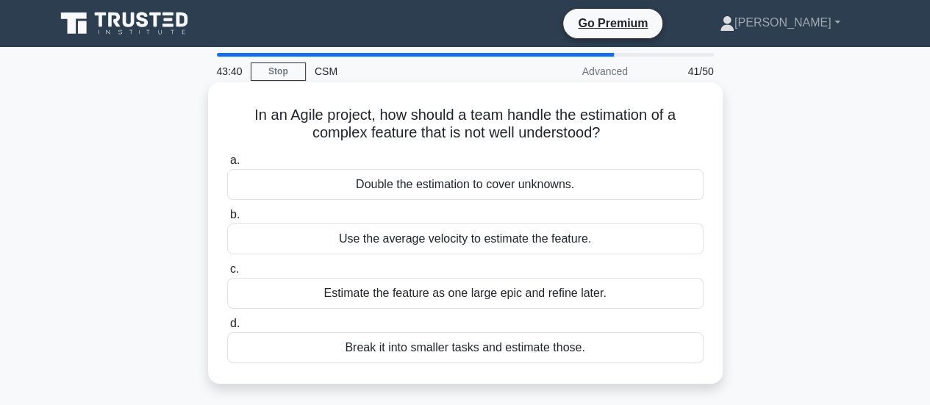
click at [501, 344] on div "Break it into smaller tasks and estimate those." at bounding box center [465, 347] width 476 height 31
click at [227, 329] on input "d. Break it into smaller tasks and estimate those." at bounding box center [227, 324] width 0 height 10
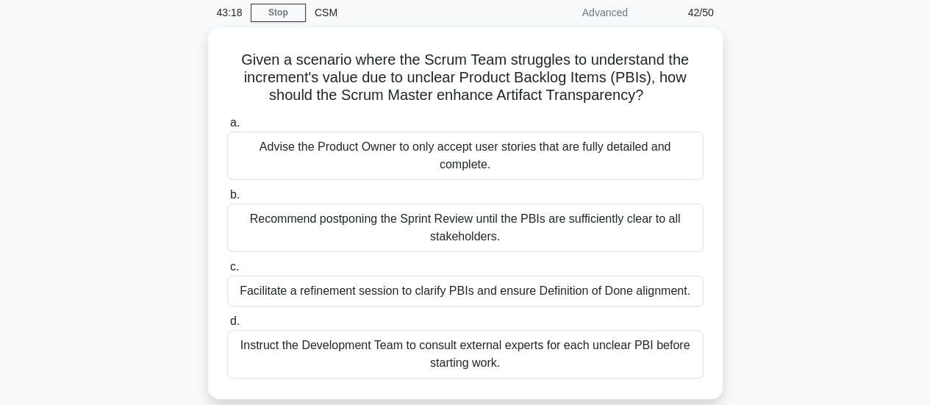
scroll to position [60, 0]
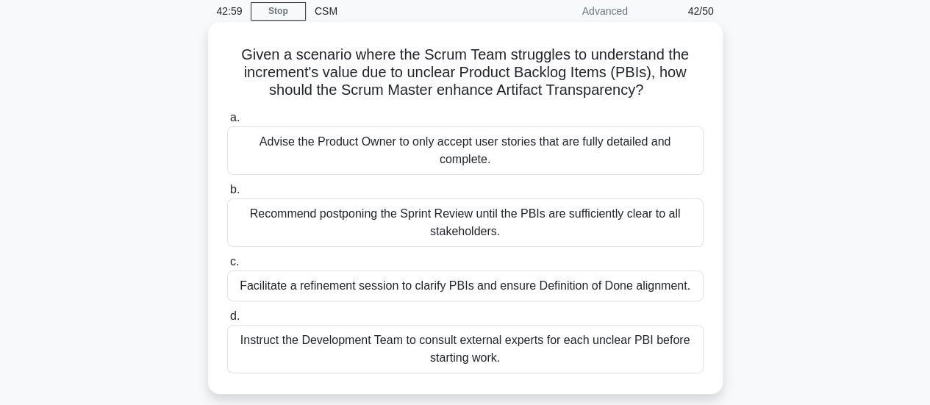
click at [569, 285] on div "Facilitate a refinement session to clarify PBIs and ensure Definition of Done a…" at bounding box center [465, 286] width 476 height 31
click at [227, 267] on input "c. Facilitate a refinement session to clarify PBIs and ensure Definition of Don…" at bounding box center [227, 262] width 0 height 10
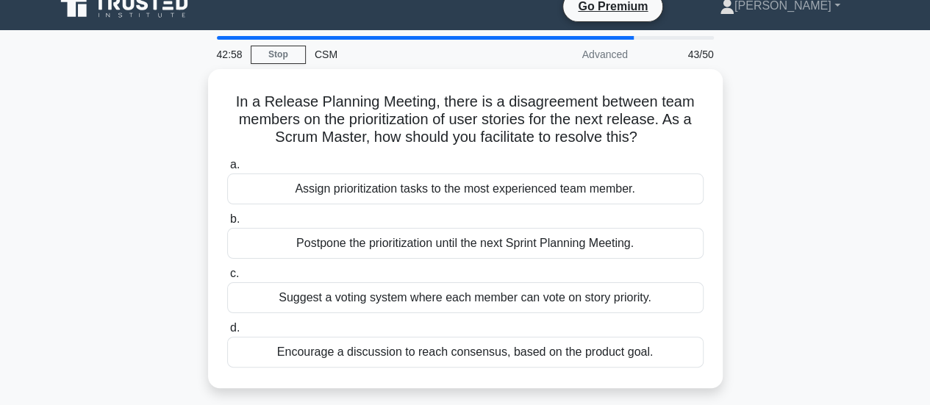
scroll to position [0, 0]
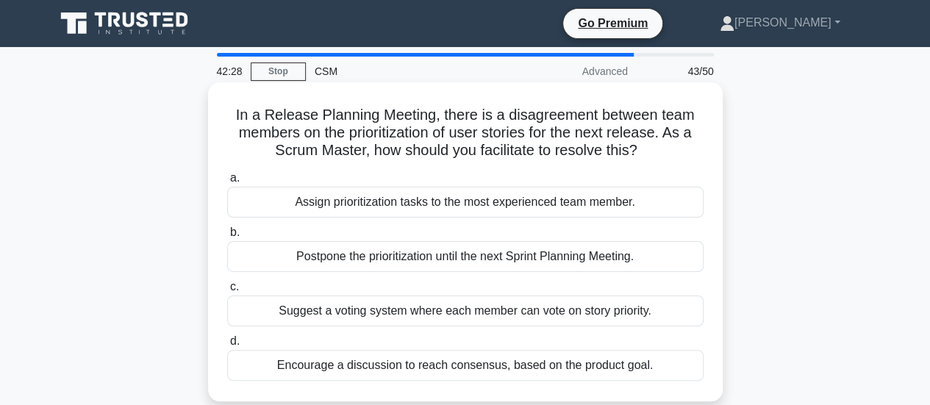
click at [396, 313] on div "Suggest a voting system where each member can vote on story priority." at bounding box center [465, 311] width 476 height 31
click at [227, 292] on input "c. Suggest a voting system where each member can vote on story priority." at bounding box center [227, 287] width 0 height 10
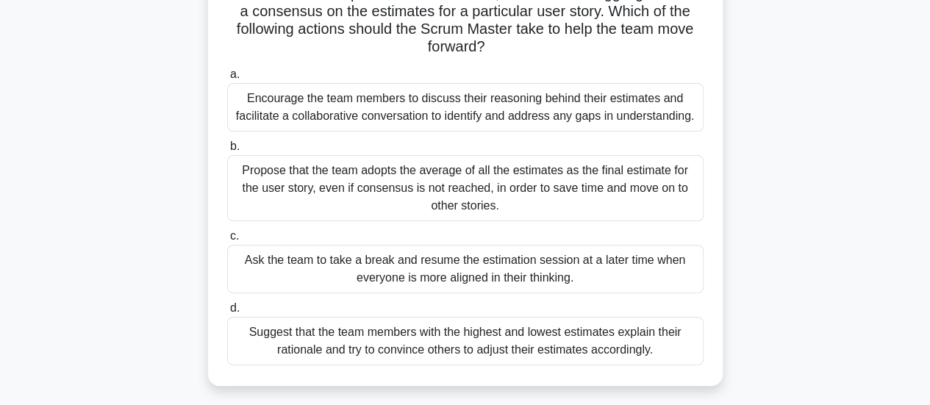
scroll to position [126, 0]
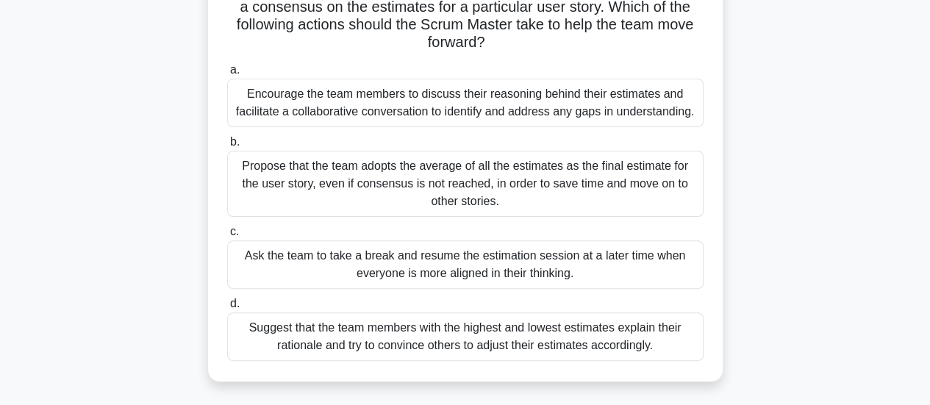
click at [487, 343] on div "Suggest that the team members with the highest and lowest estimates explain the…" at bounding box center [465, 336] width 476 height 49
click at [227, 309] on input "d. Suggest that the team members with the highest and lowest estimates explain …" at bounding box center [227, 304] width 0 height 10
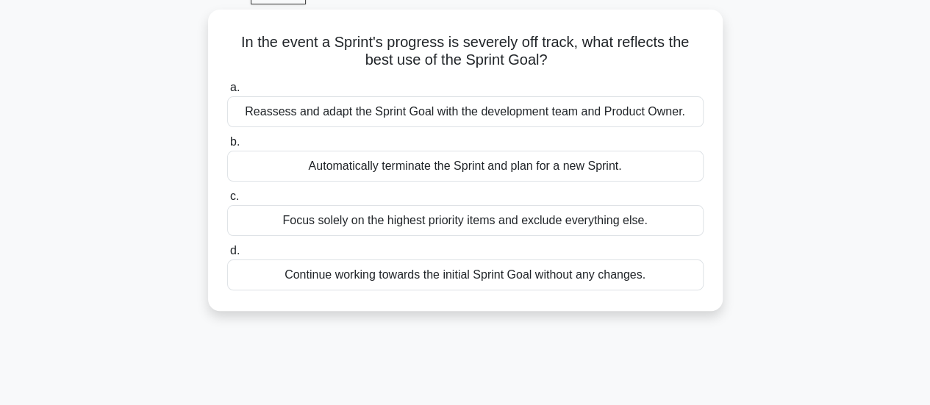
scroll to position [0, 0]
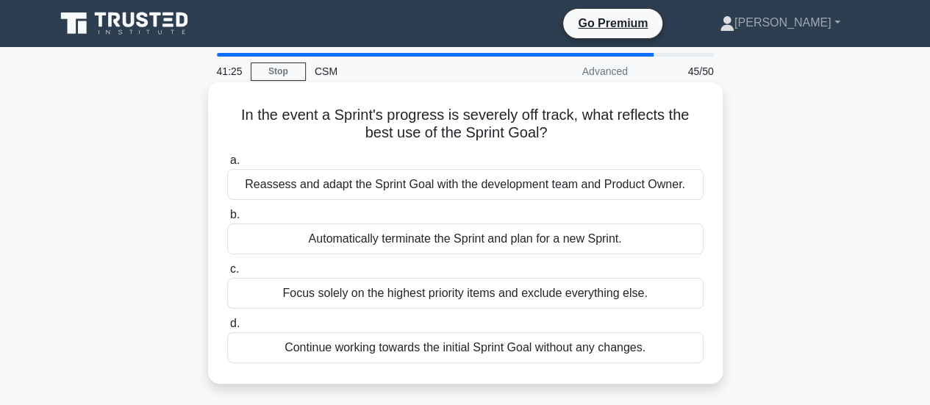
click at [520, 237] on div "Automatically terminate the Sprint and plan for a new Sprint." at bounding box center [465, 238] width 476 height 31
click at [227, 220] on input "b. Automatically terminate the Sprint and plan for a new Sprint." at bounding box center [227, 215] width 0 height 10
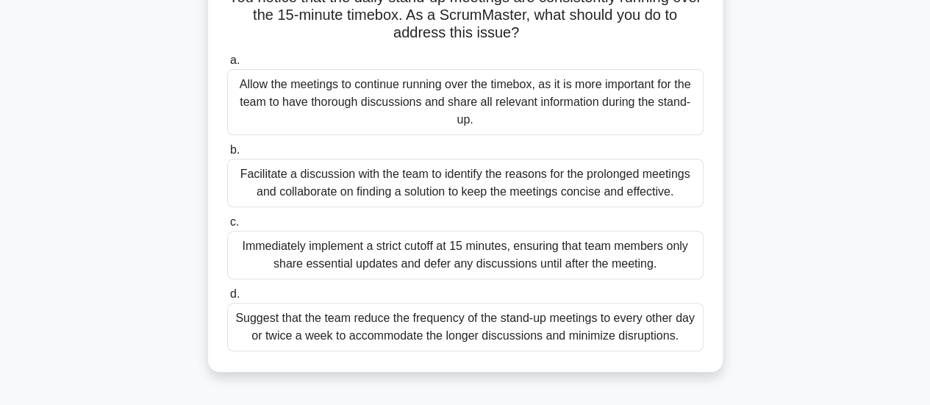
scroll to position [126, 0]
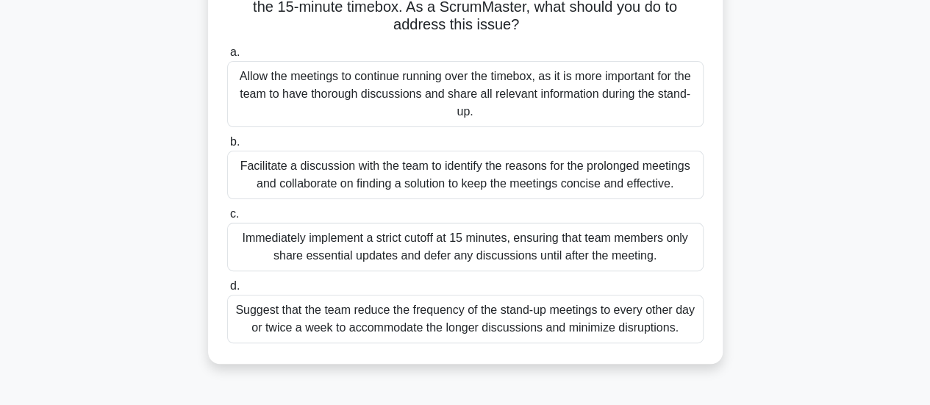
click at [509, 257] on div "Immediately implement a strict cutoff at 15 minutes, ensuring that team members…" at bounding box center [465, 247] width 476 height 49
click at [227, 219] on input "c. Immediately implement a strict cutoff at 15 minutes, ensuring that team memb…" at bounding box center [227, 215] width 0 height 10
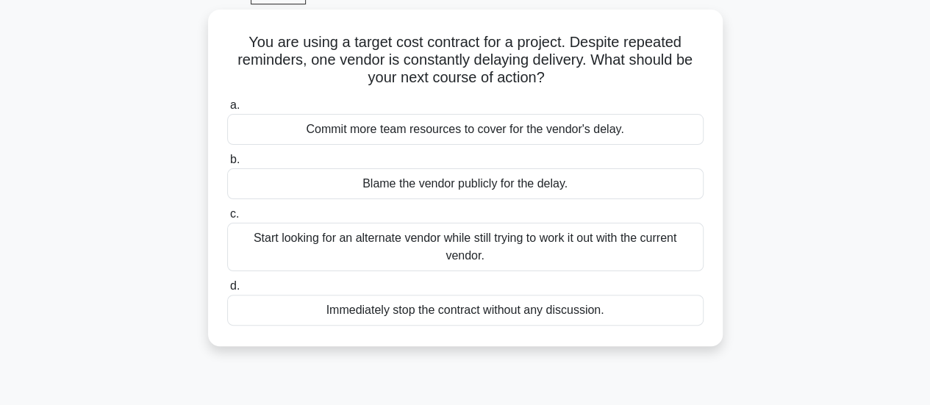
scroll to position [0, 0]
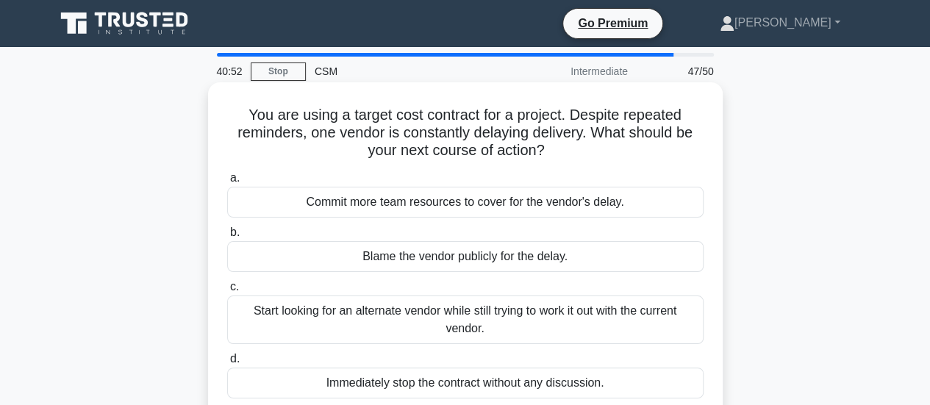
click at [525, 315] on div "Start looking for an alternate vendor while still trying to work it out with th…" at bounding box center [465, 320] width 476 height 49
click at [227, 292] on input "c. Start looking for an alternate vendor while still trying to work it out with…" at bounding box center [227, 287] width 0 height 10
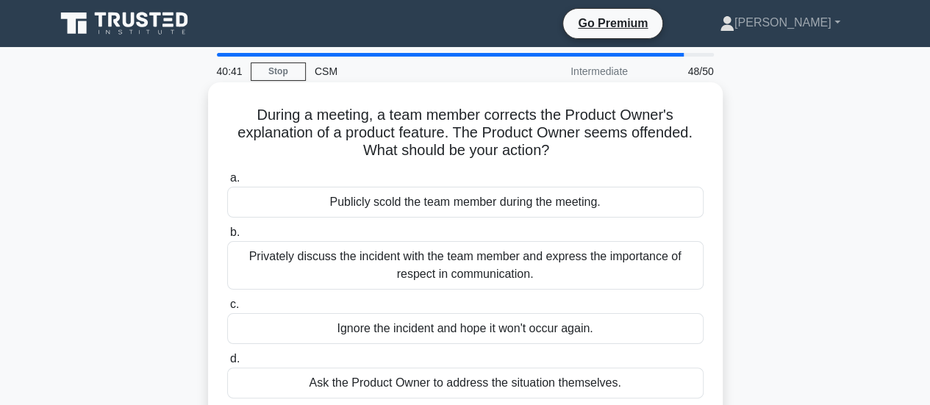
click at [520, 271] on div "Privately discuss the incident with the team member and express the importance …" at bounding box center [465, 265] width 476 height 49
click at [227, 237] on input "b. Privately discuss the incident with the team member and express the importan…" at bounding box center [227, 233] width 0 height 10
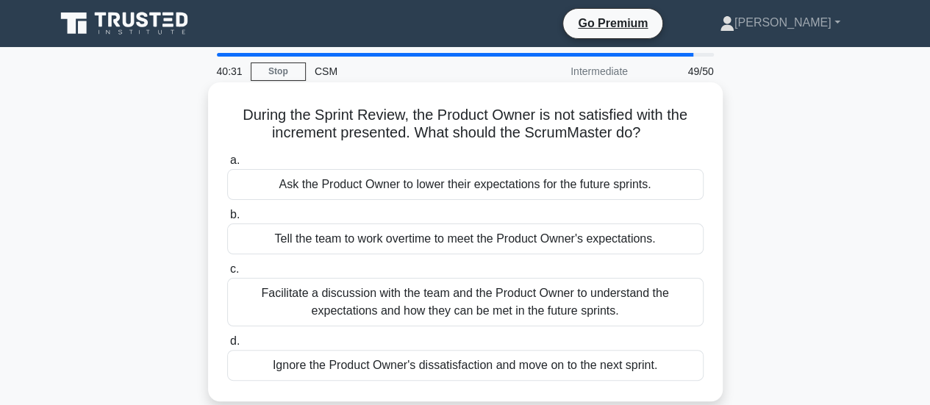
click at [474, 294] on div "Facilitate a discussion with the team and the Product Owner to understand the e…" at bounding box center [465, 302] width 476 height 49
click at [227, 274] on input "c. Facilitate a discussion with the team and the Product Owner to understand th…" at bounding box center [227, 270] width 0 height 10
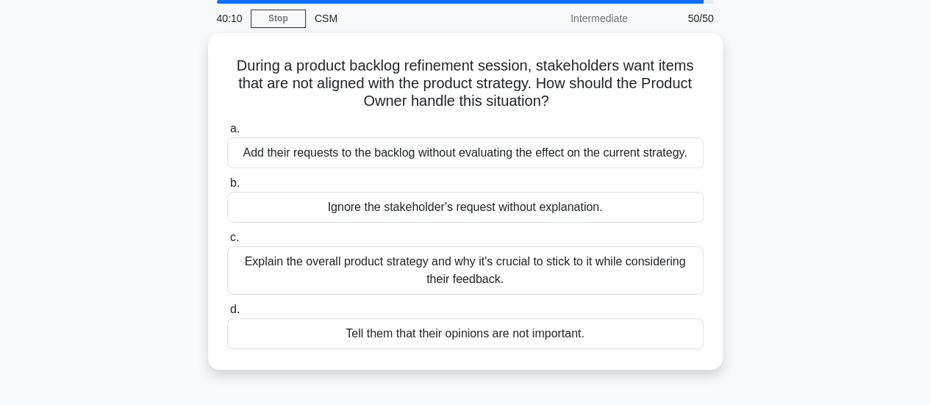
scroll to position [54, 0]
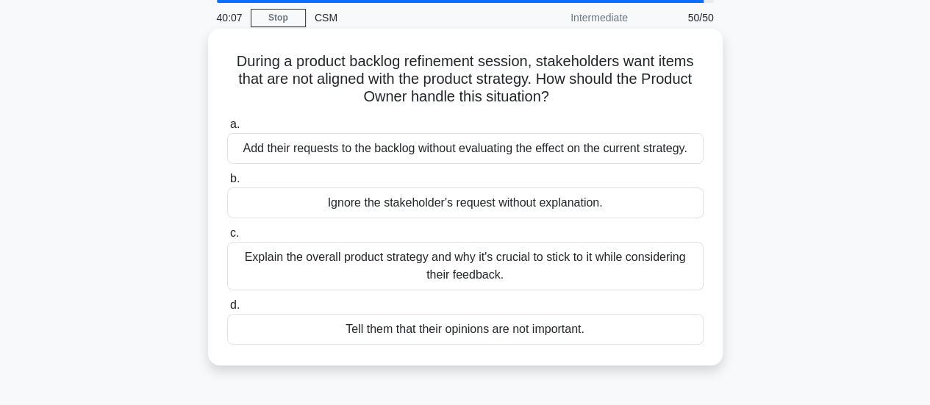
click at [607, 257] on div "Explain the overall product strategy and why it's crucial to stick to it while …" at bounding box center [465, 266] width 476 height 49
click at [227, 238] on input "c. Explain the overall product strategy and why it's crucial to stick to it whi…" at bounding box center [227, 234] width 0 height 10
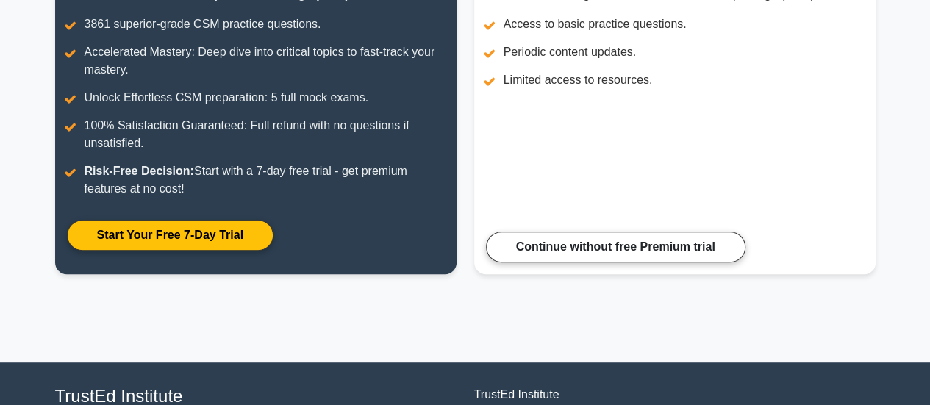
scroll to position [250, 0]
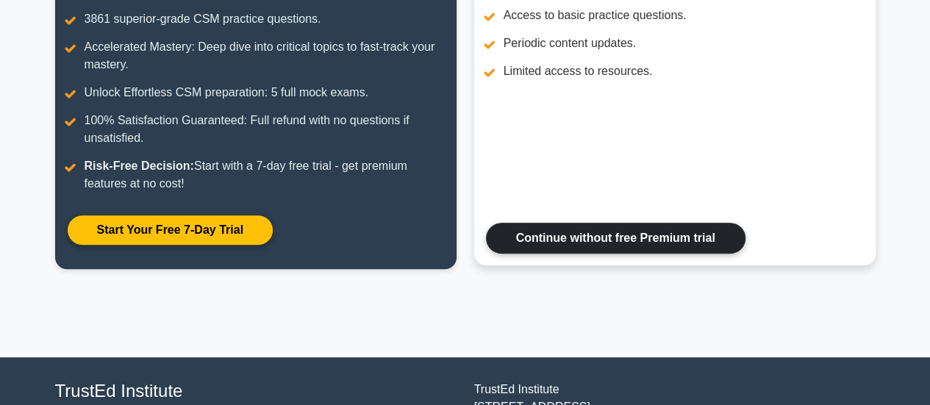
click at [624, 242] on link "Continue without free Premium trial" at bounding box center [616, 238] width 260 height 31
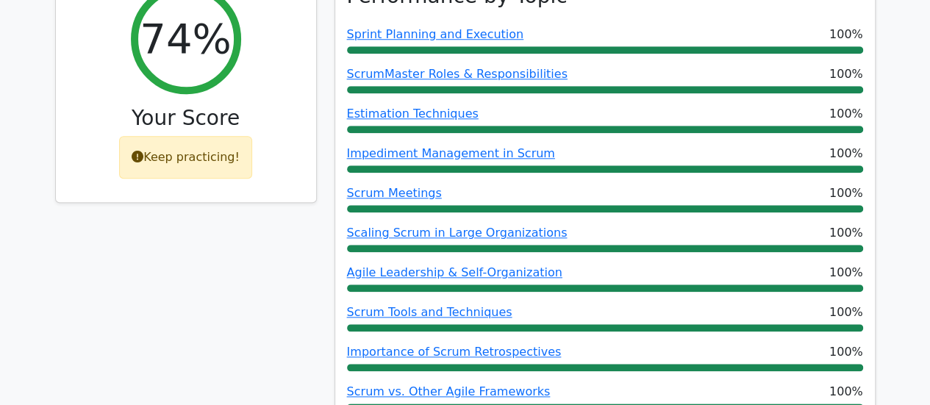
scroll to position [564, 0]
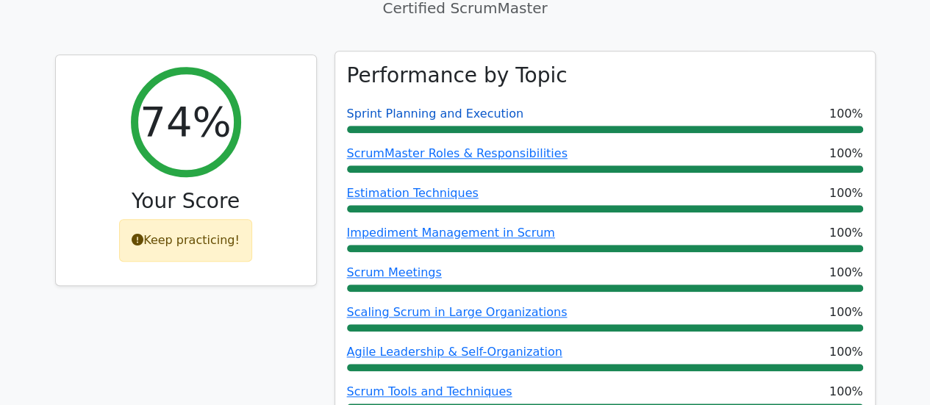
click at [481, 107] on link "Sprint Planning and Execution" at bounding box center [435, 114] width 177 height 14
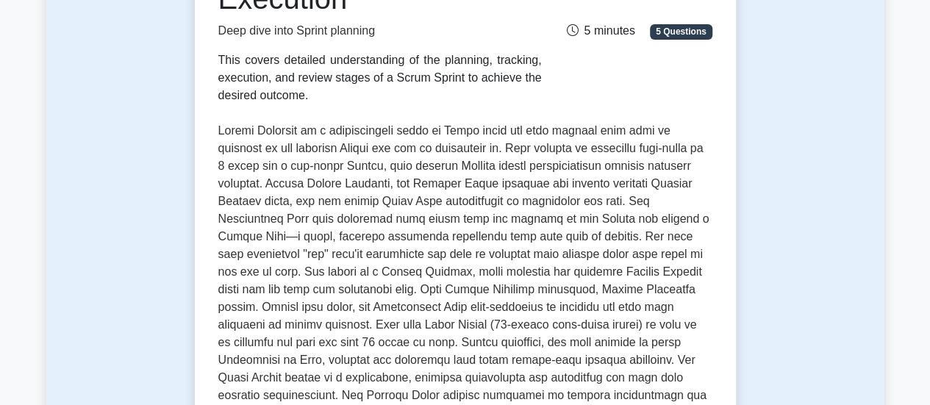
scroll to position [263, 0]
